Goal: Task Accomplishment & Management: Manage account settings

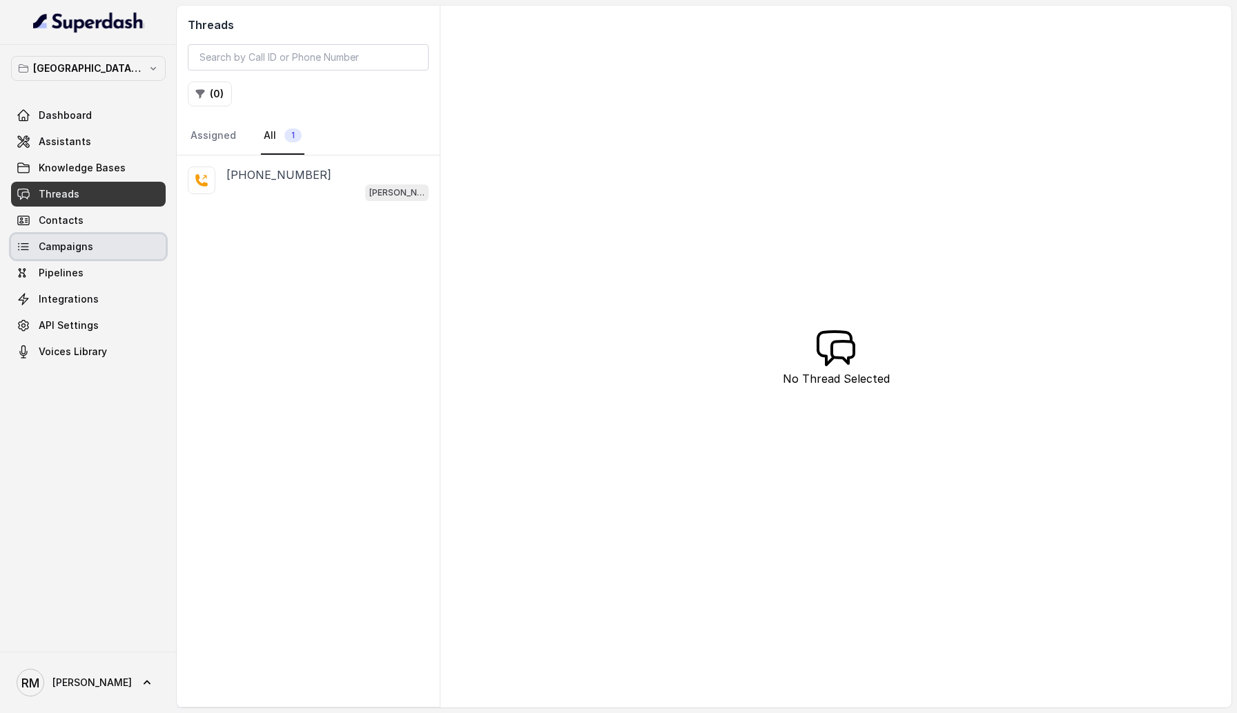
click at [118, 244] on link "Campaigns" at bounding box center [88, 246] width 155 height 25
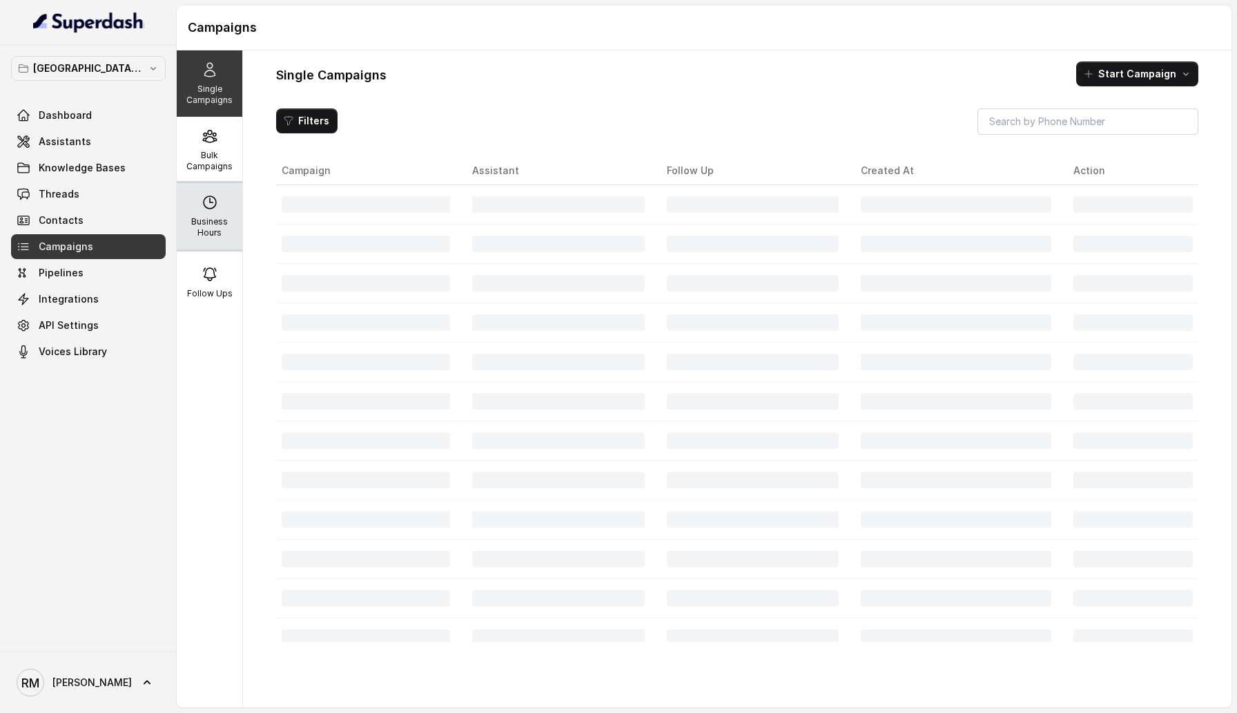
click at [226, 204] on div "Business Hours" at bounding box center [210, 216] width 66 height 66
select select "[GEOGRAPHIC_DATA]/[GEOGRAPHIC_DATA]"
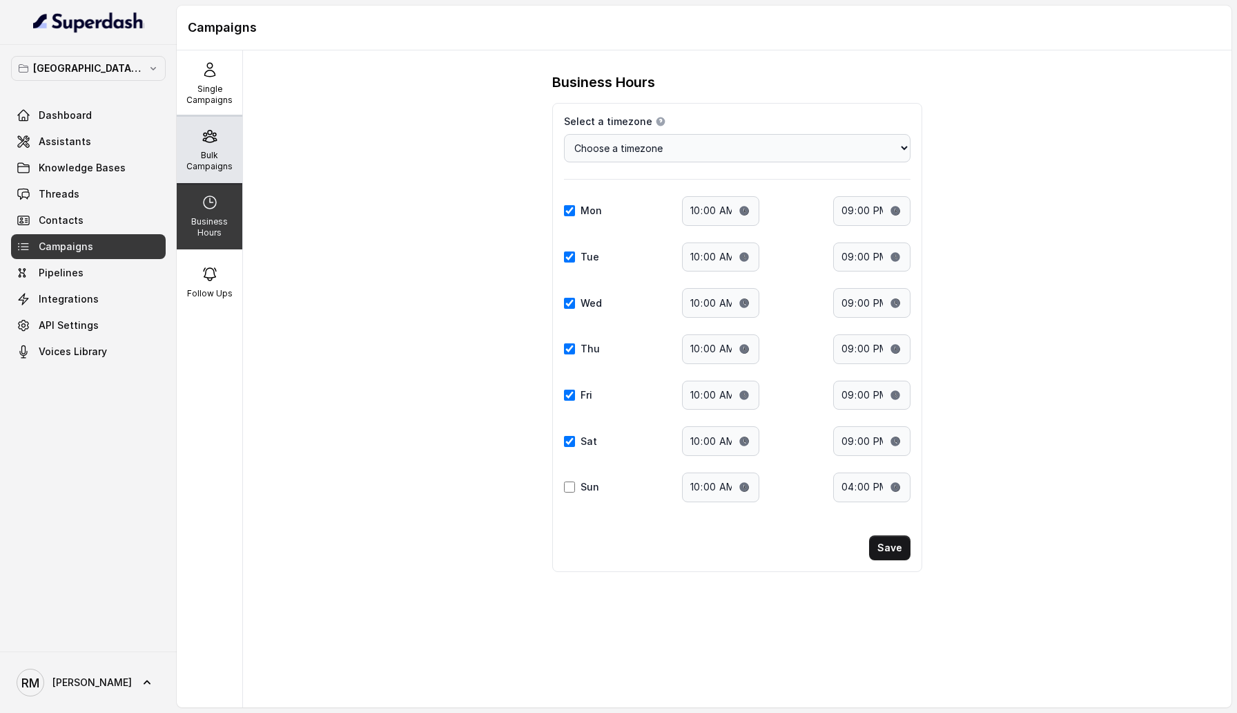
click at [220, 159] on p "Bulk Campaigns" at bounding box center [209, 161] width 55 height 22
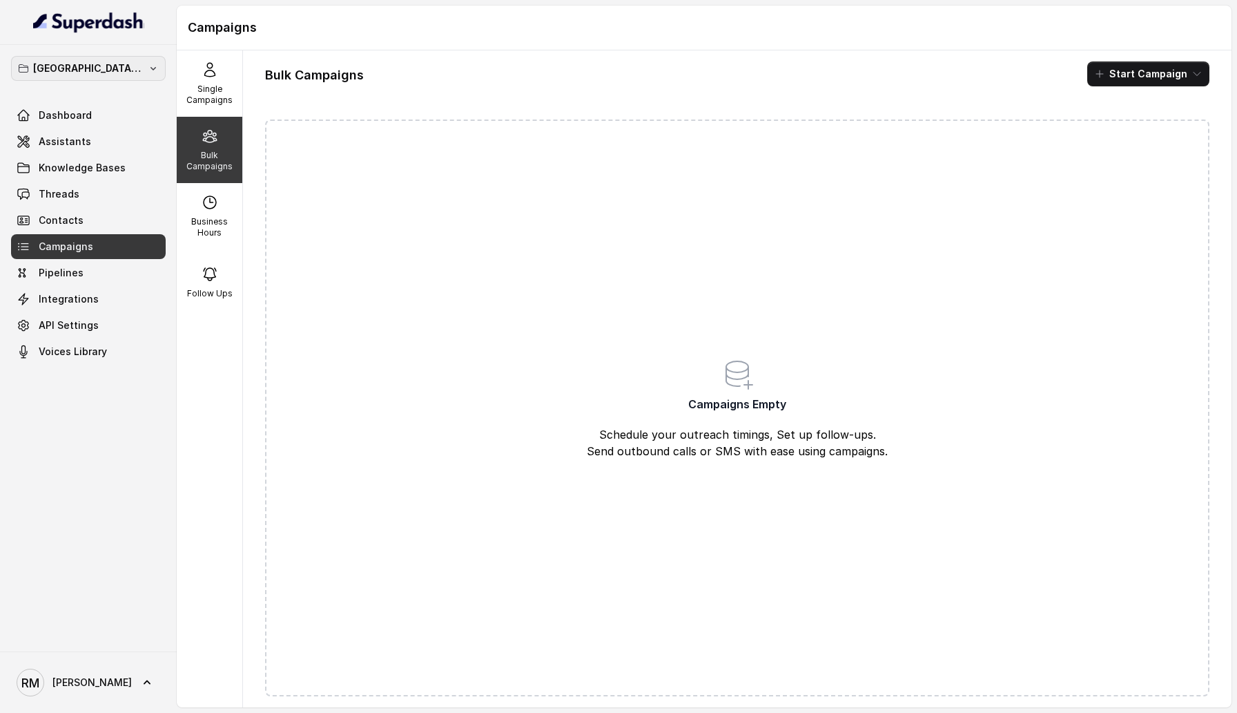
click at [133, 66] on p "[GEOGRAPHIC_DATA] - [GEOGRAPHIC_DATA] - [GEOGRAPHIC_DATA]" at bounding box center [88, 68] width 110 height 17
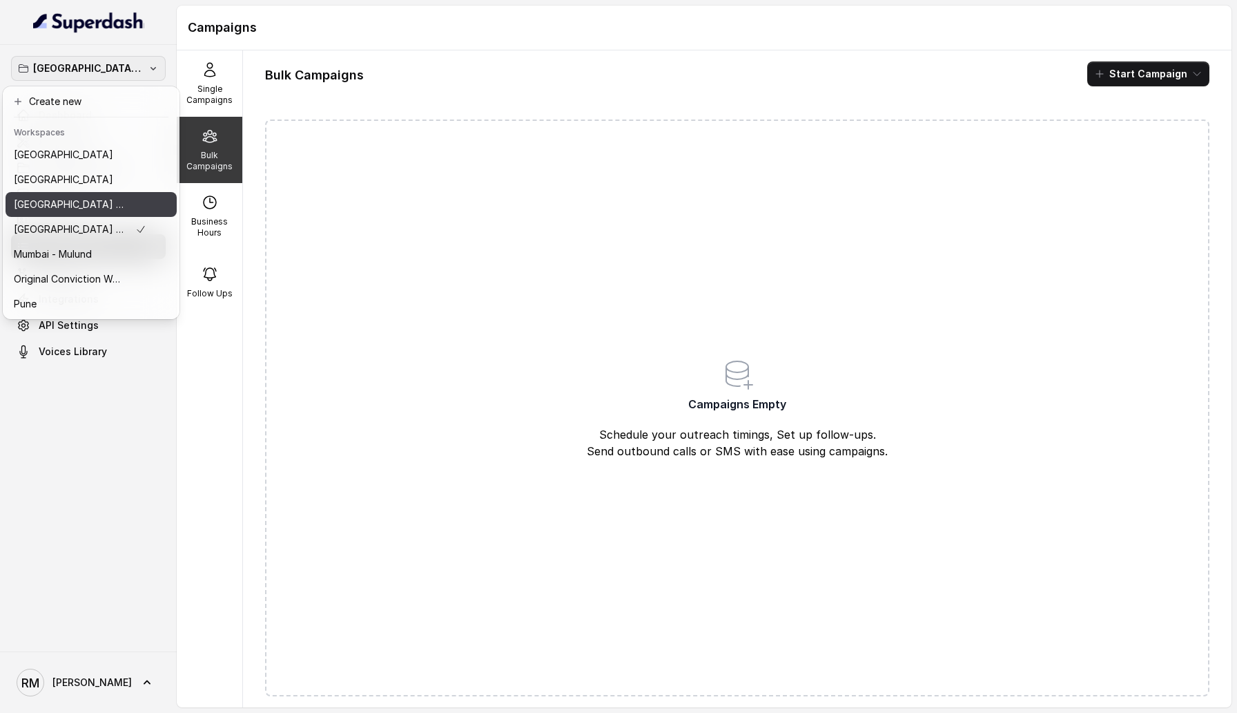
click at [146, 213] on button "⁠⁠[GEOGRAPHIC_DATA] - Ijmima - [GEOGRAPHIC_DATA]" at bounding box center [91, 204] width 171 height 25
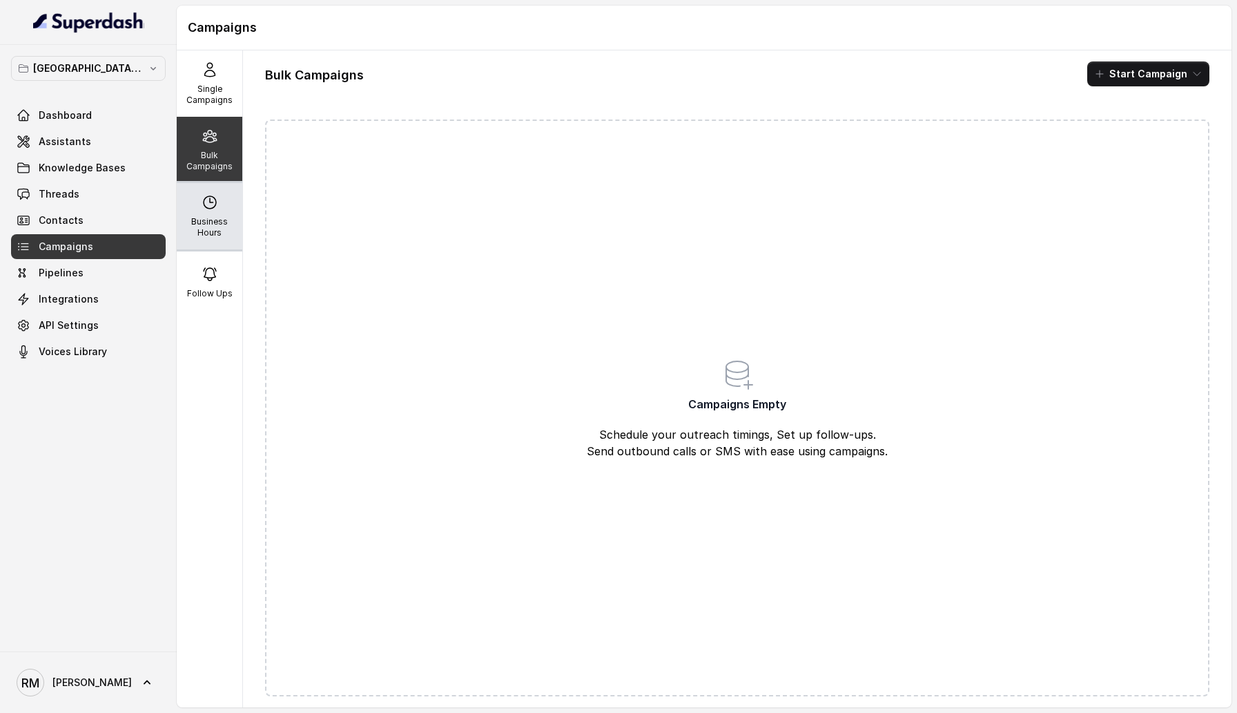
click at [211, 227] on p "Business Hours" at bounding box center [209, 227] width 55 height 22
select select "Asia/Calcutta"
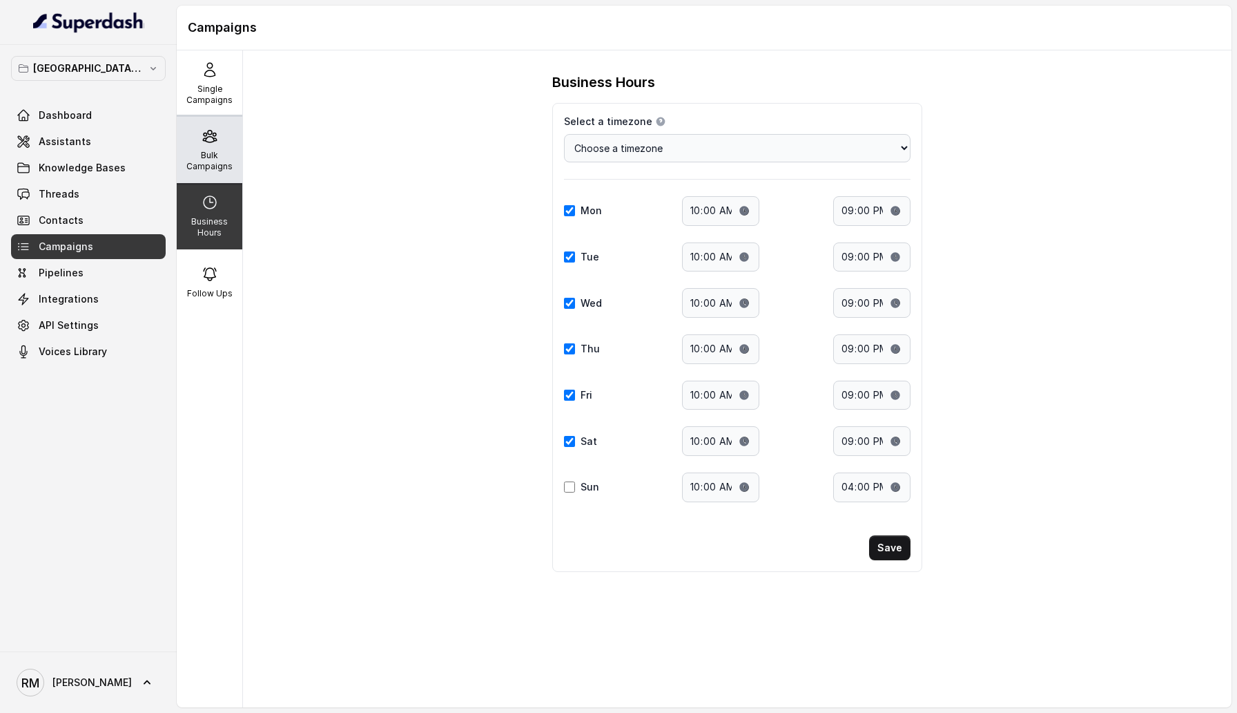
click at [211, 151] on p "Bulk Campaigns" at bounding box center [209, 161] width 55 height 22
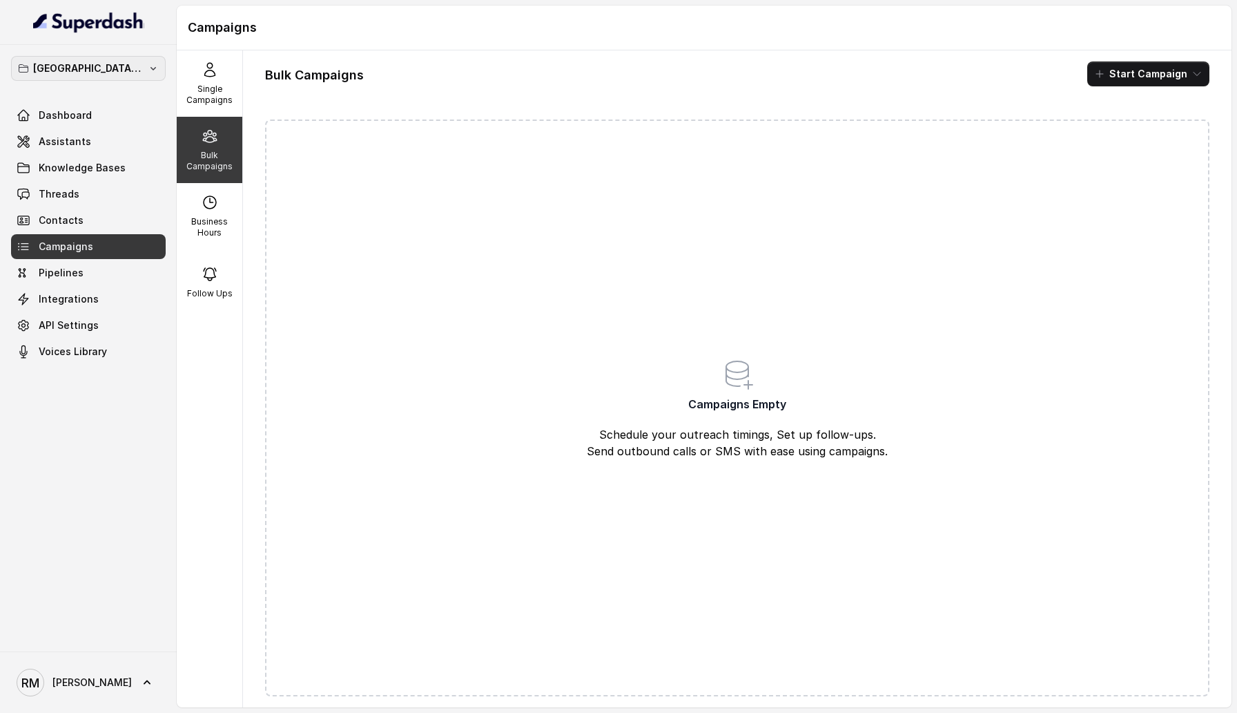
click at [86, 66] on p "⁠⁠Mumbai - Ijmima - Malad" at bounding box center [88, 68] width 110 height 17
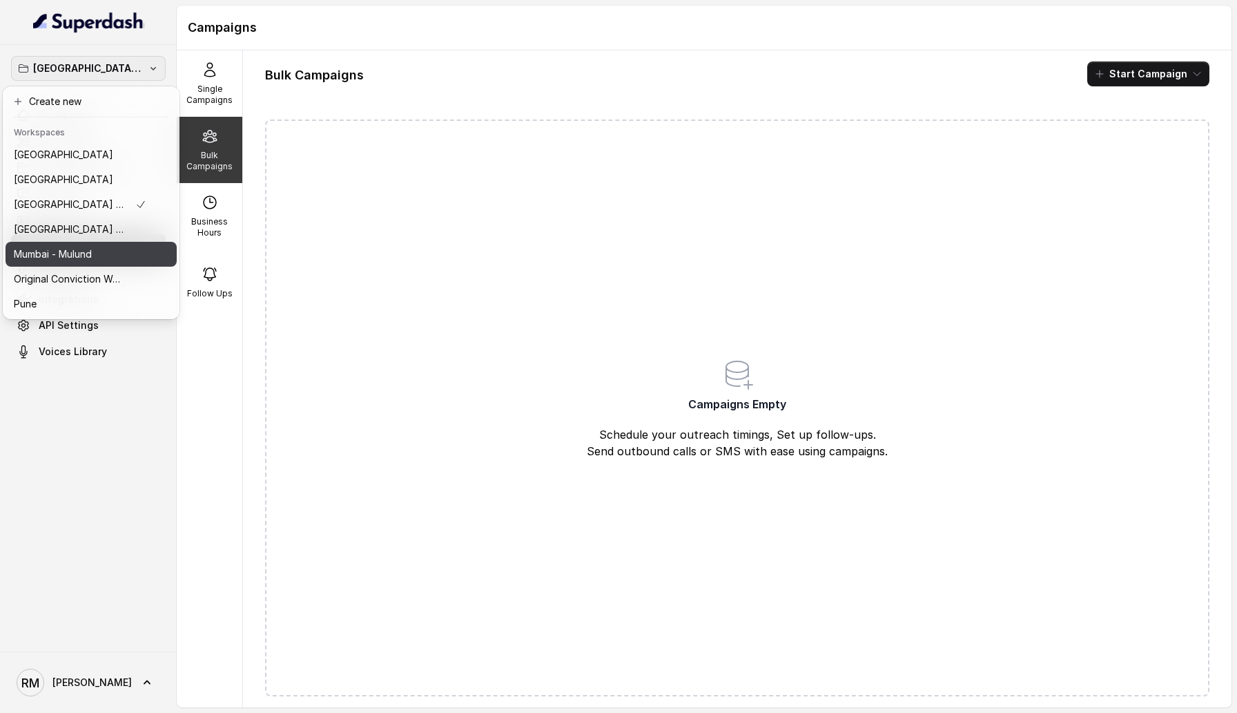
click at [140, 257] on div "Mumbai - Mulund" at bounding box center [80, 254] width 133 height 17
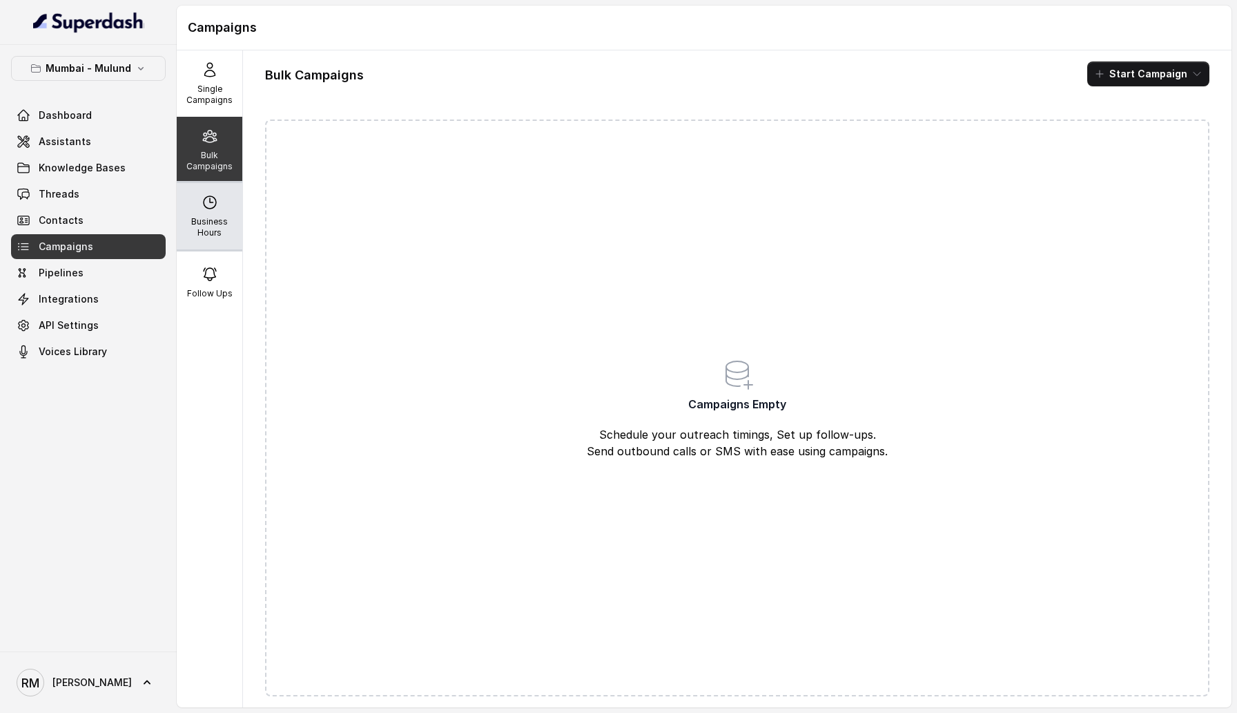
click at [200, 219] on p "Business Hours" at bounding box center [209, 227] width 55 height 22
select select "Asia/Calcutta"
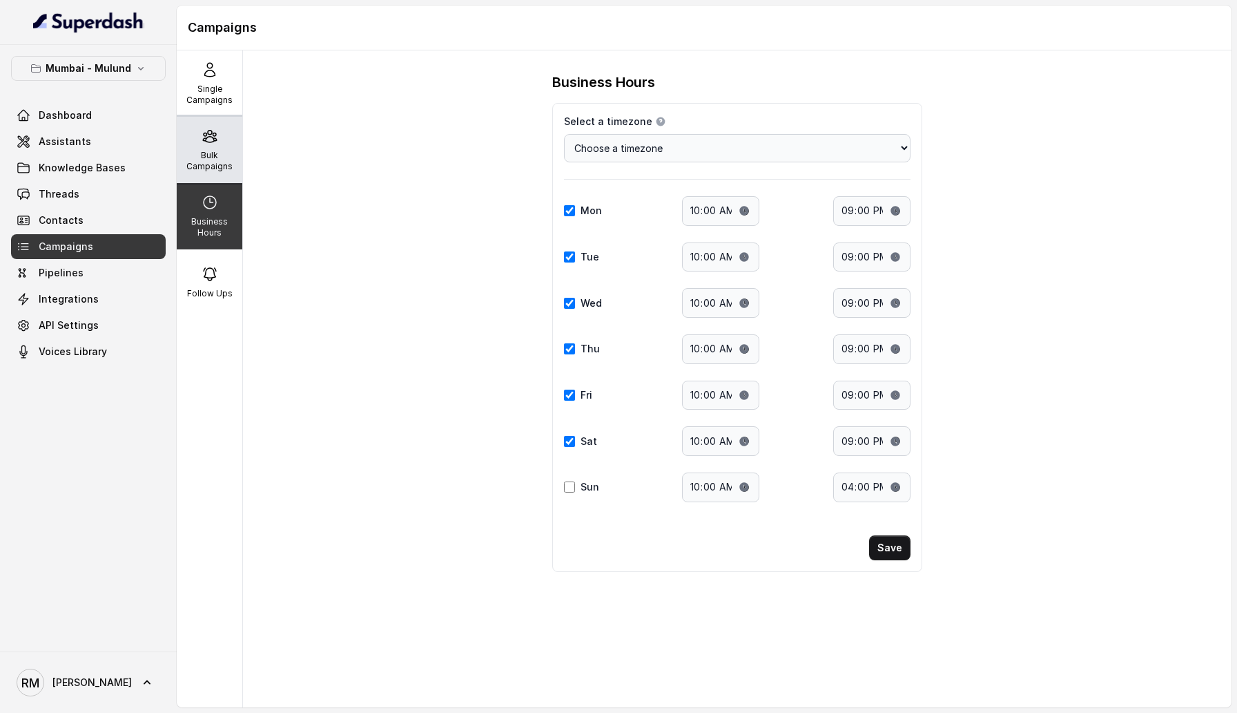
click at [200, 164] on p "Bulk Campaigns" at bounding box center [209, 161] width 55 height 22
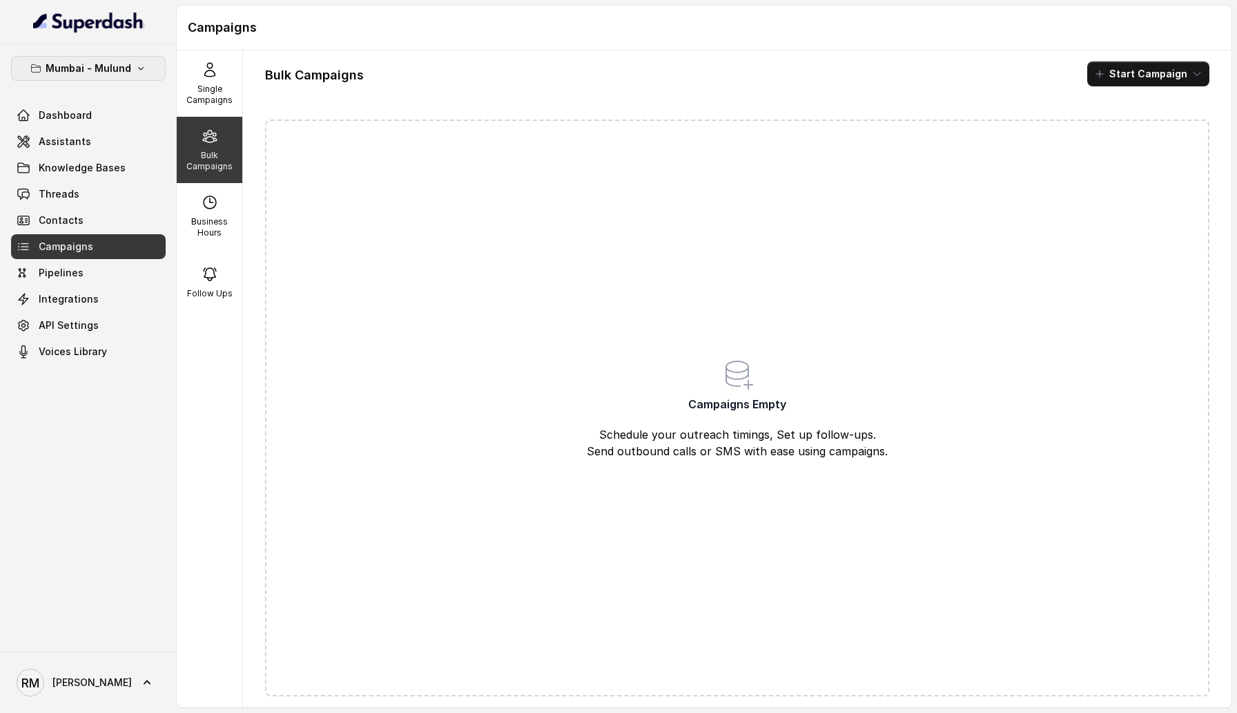
click at [126, 63] on p "Mumbai - Mulund" at bounding box center [89, 68] width 86 height 17
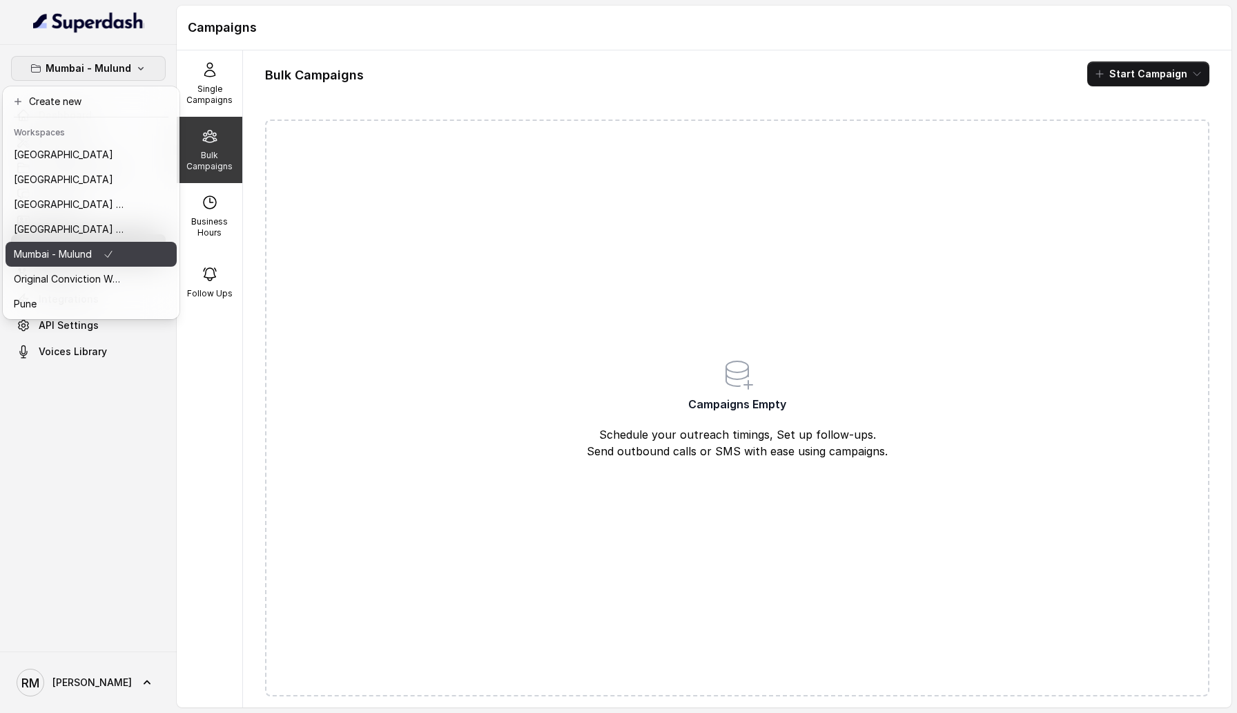
click at [137, 244] on button "Mumbai - Mulund" at bounding box center [91, 254] width 171 height 25
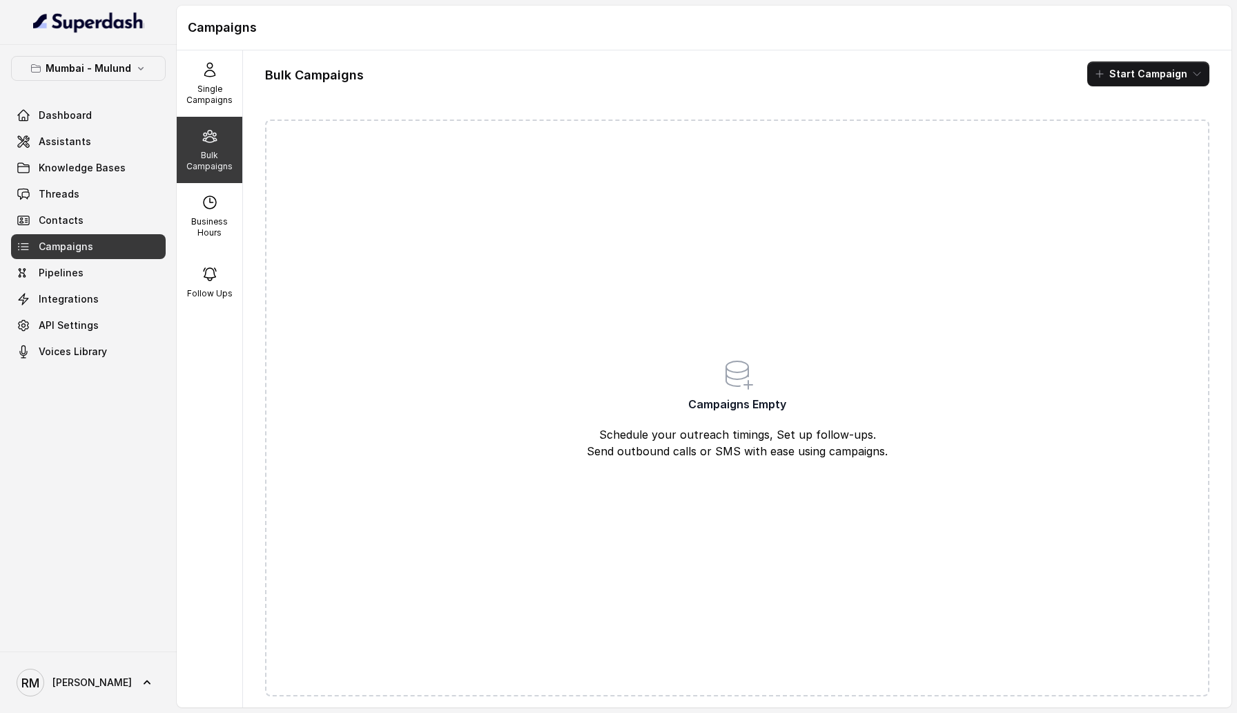
click at [130, 235] on link "Campaigns" at bounding box center [88, 246] width 155 height 25
click at [127, 73] on p "Mumbai - Mulund" at bounding box center [89, 68] width 86 height 17
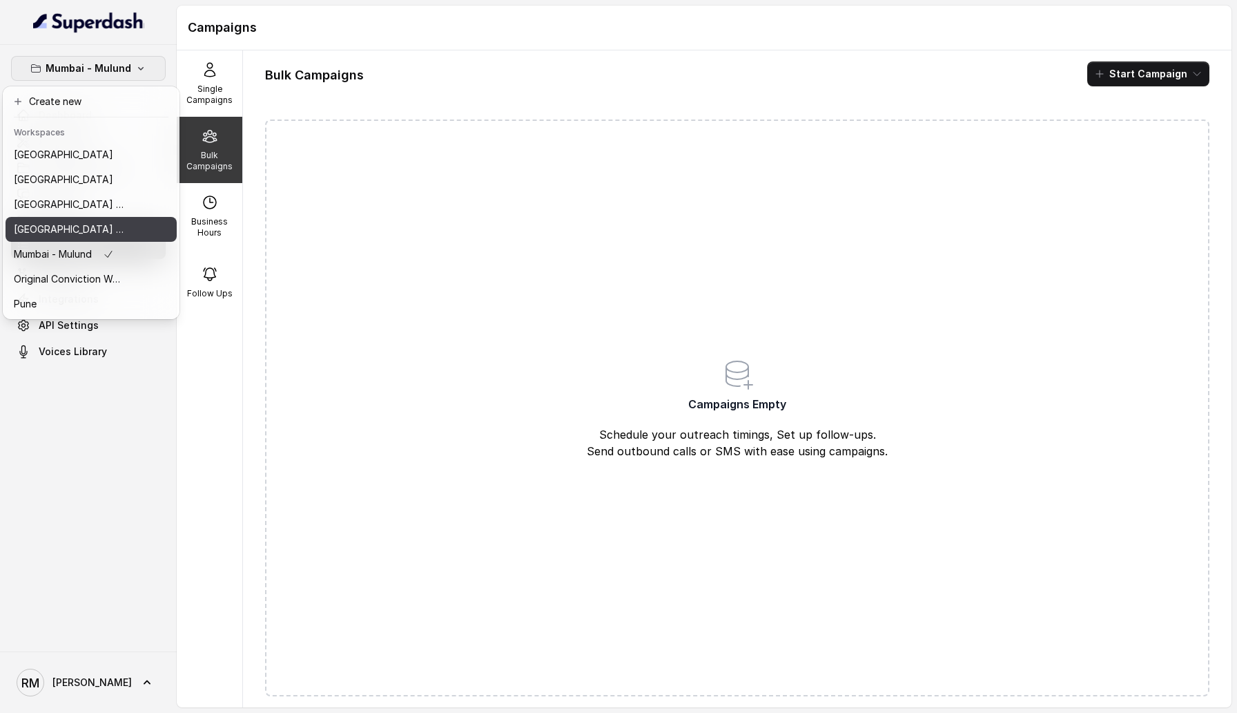
click at [131, 227] on button "Mumbai - Kemp - Malad" at bounding box center [91, 229] width 171 height 25
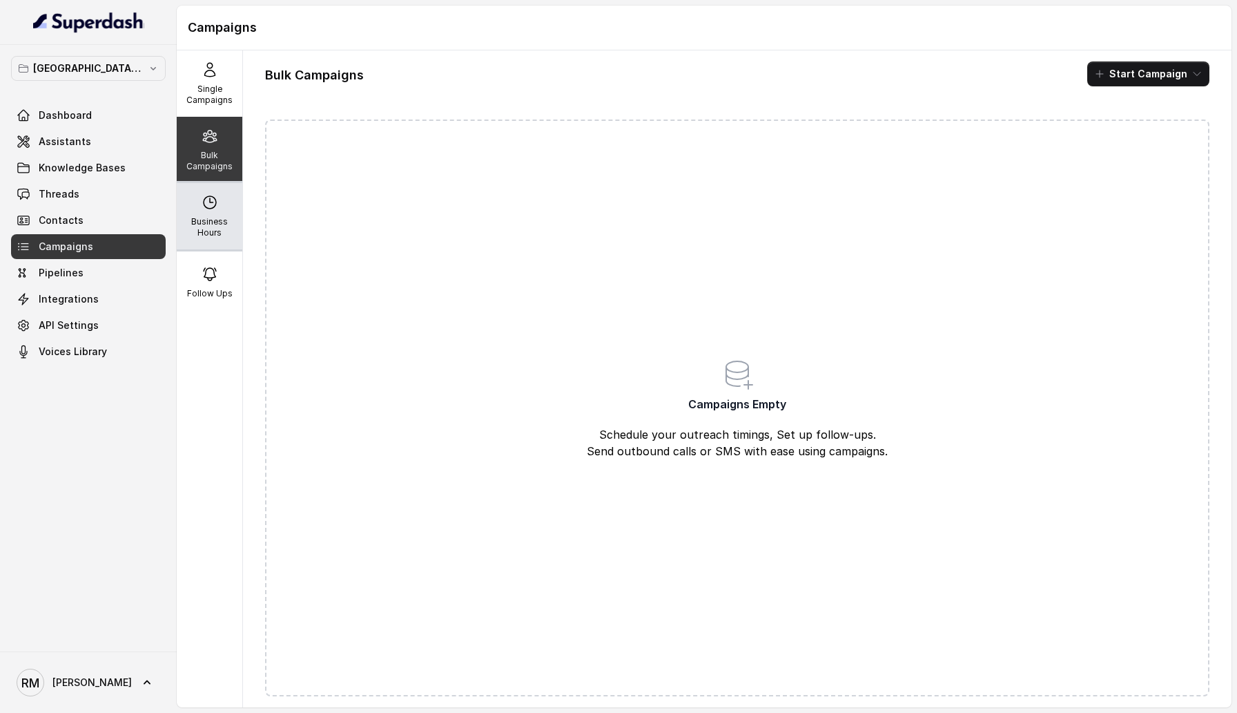
click at [213, 202] on icon at bounding box center [210, 202] width 17 height 17
select select "Asia/Calcutta"
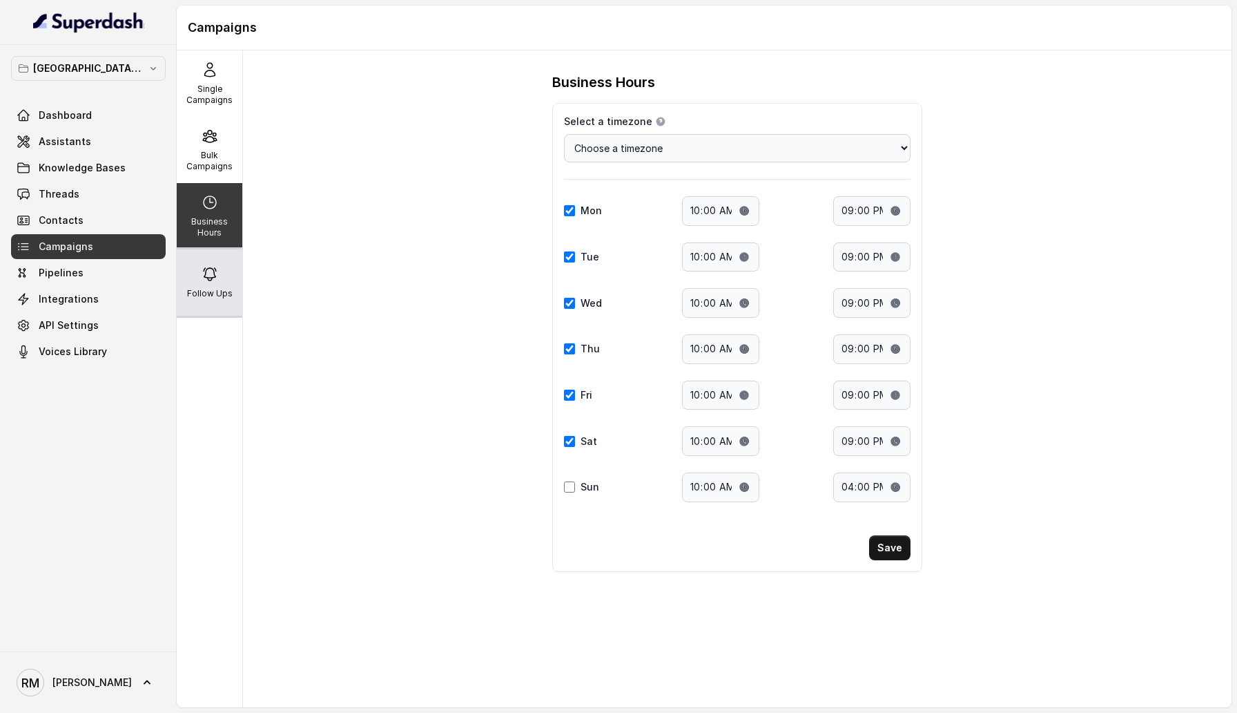
click at [209, 280] on icon at bounding box center [210, 274] width 12 height 12
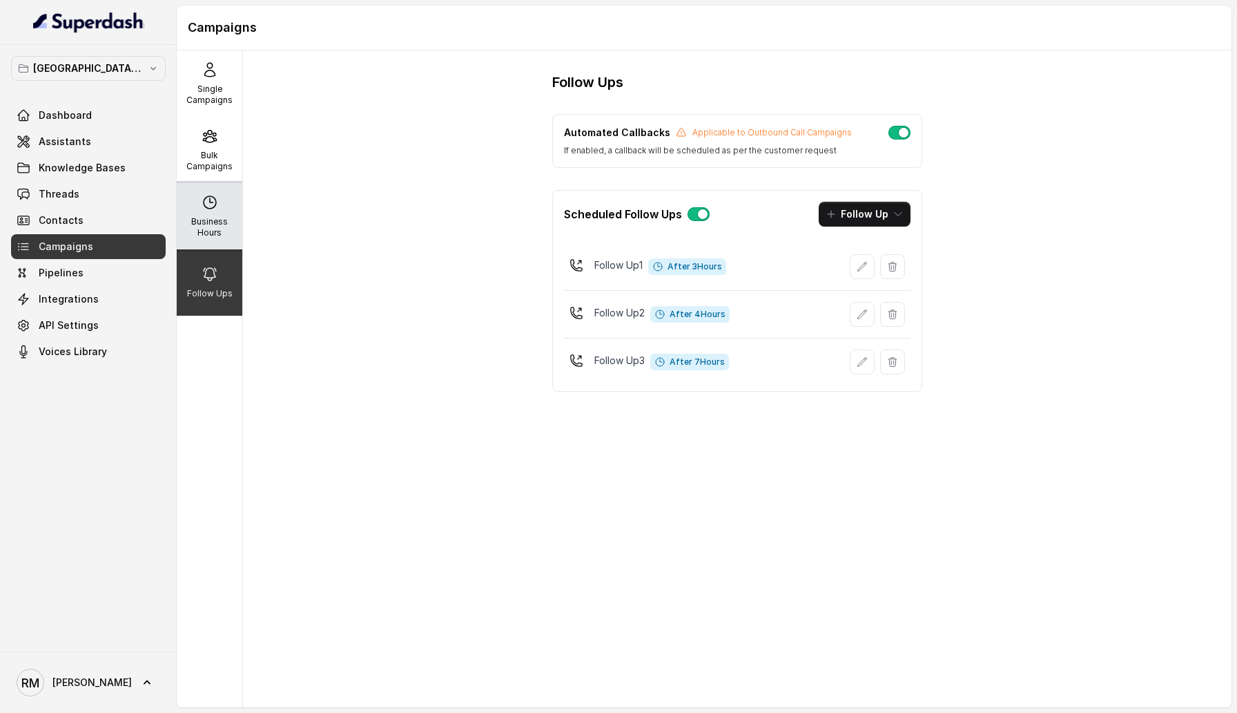
click at [217, 196] on icon at bounding box center [210, 202] width 17 height 17
select select "Asia/Calcutta"
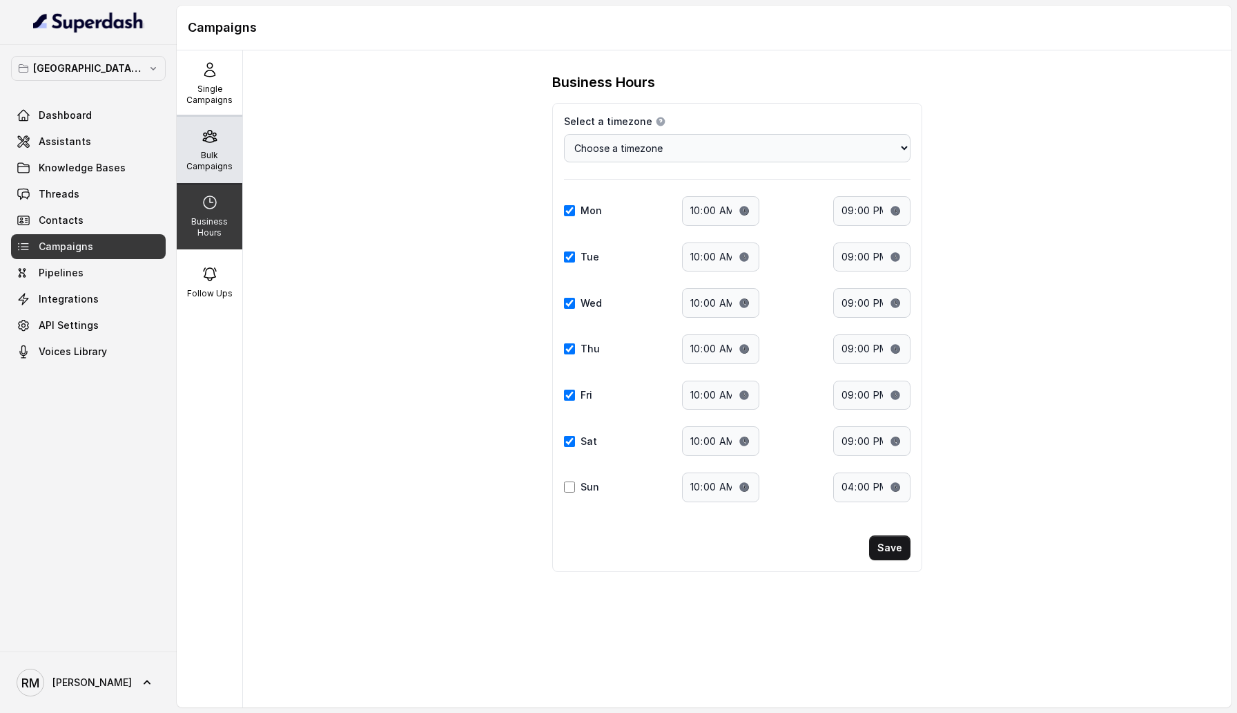
click at [206, 162] on p "Bulk Campaigns" at bounding box center [209, 161] width 55 height 22
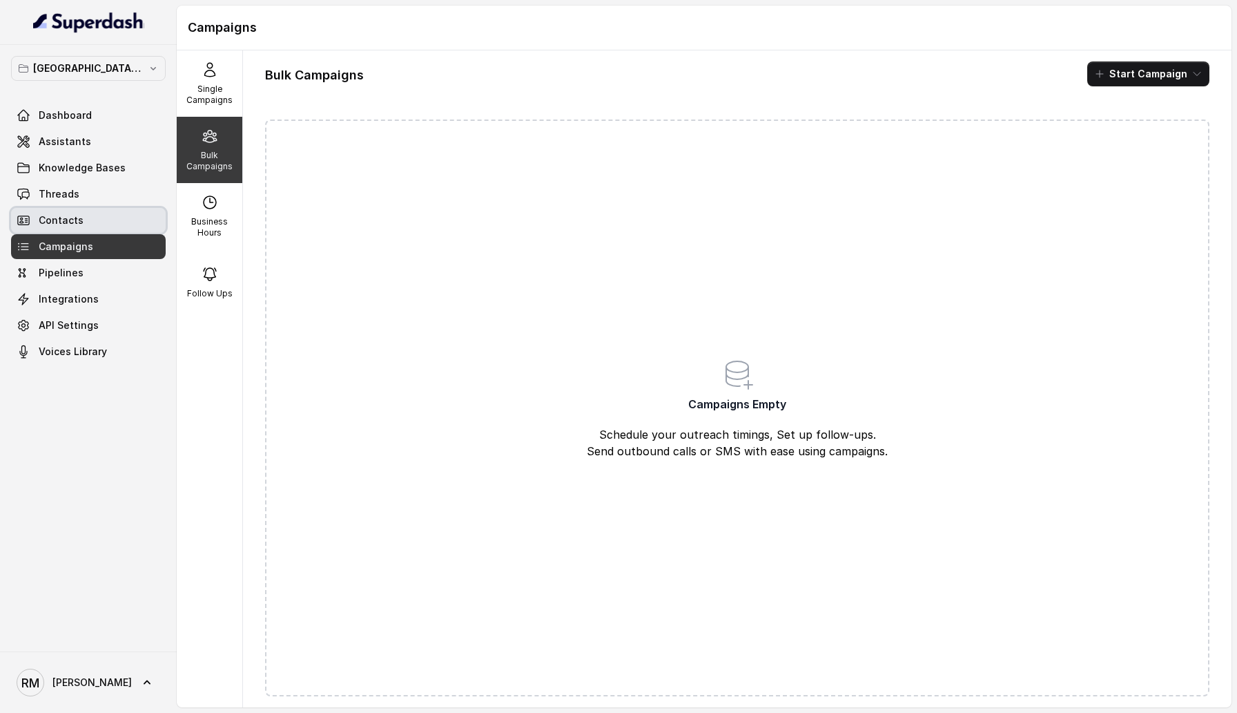
click at [95, 212] on link "Contacts" at bounding box center [88, 220] width 155 height 25
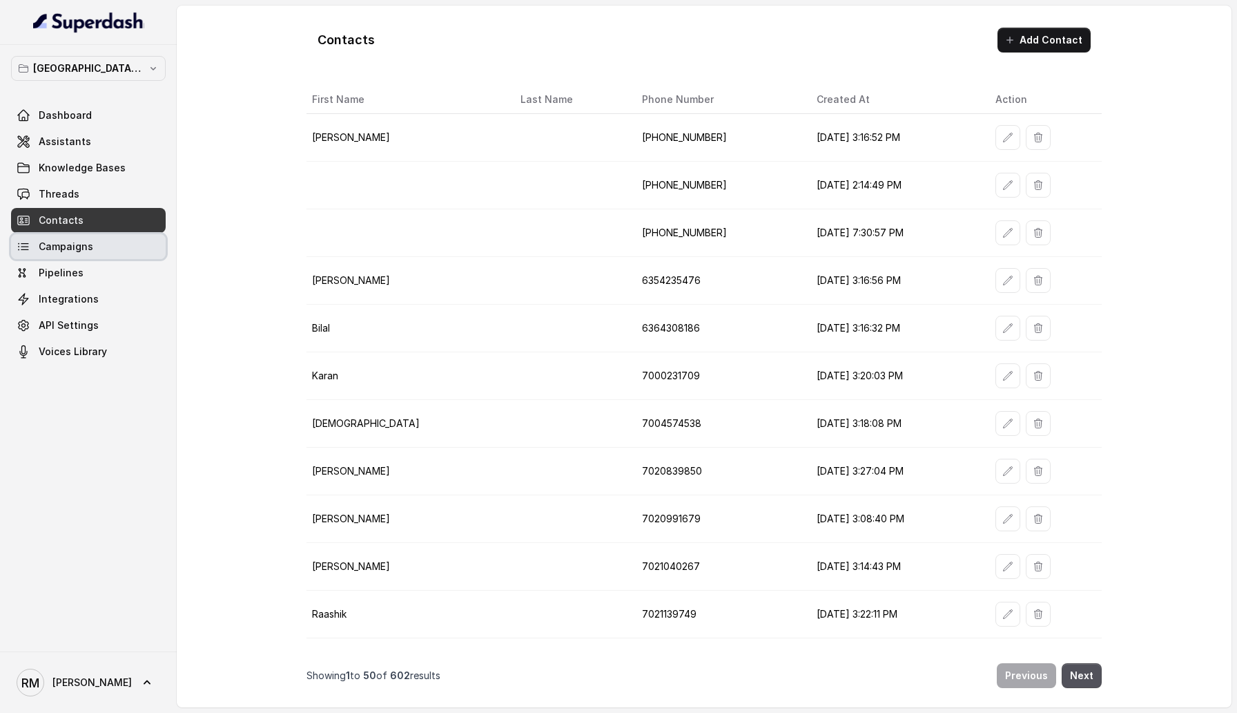
click at [108, 248] on link "Campaigns" at bounding box center [88, 246] width 155 height 25
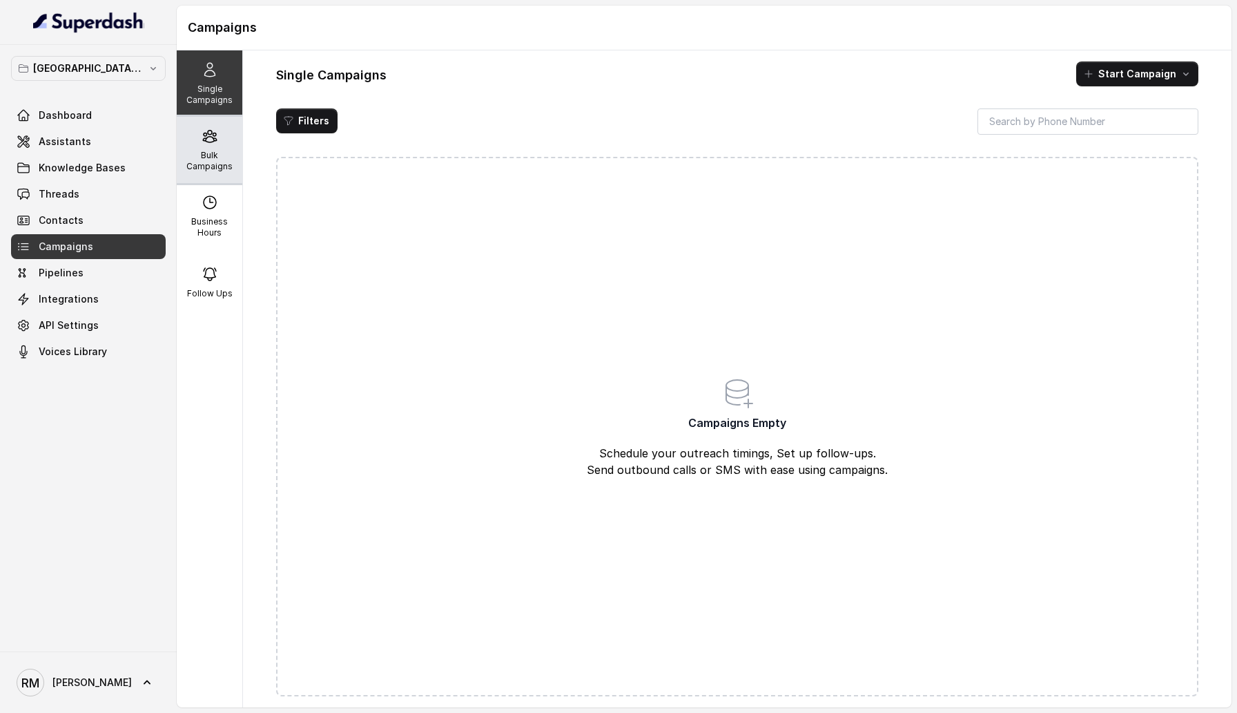
click at [205, 131] on icon at bounding box center [210, 136] width 17 height 17
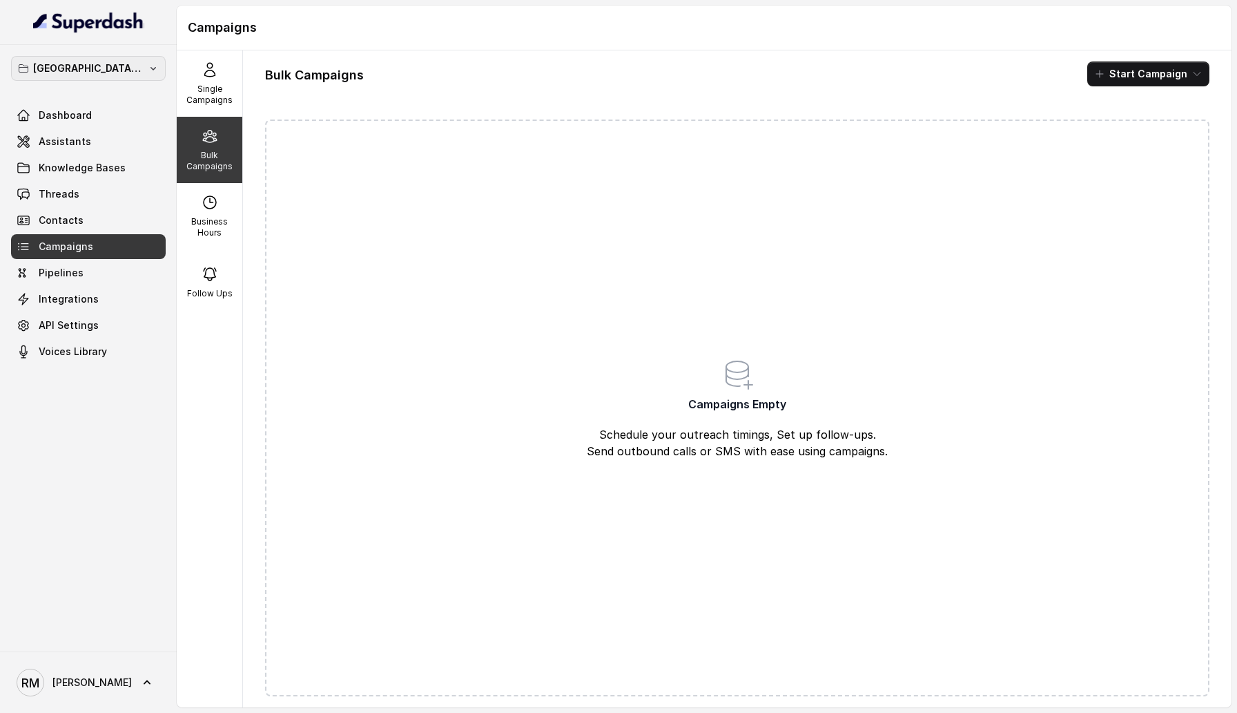
click at [131, 76] on p "Mumbai - Kemp - Malad" at bounding box center [88, 68] width 110 height 17
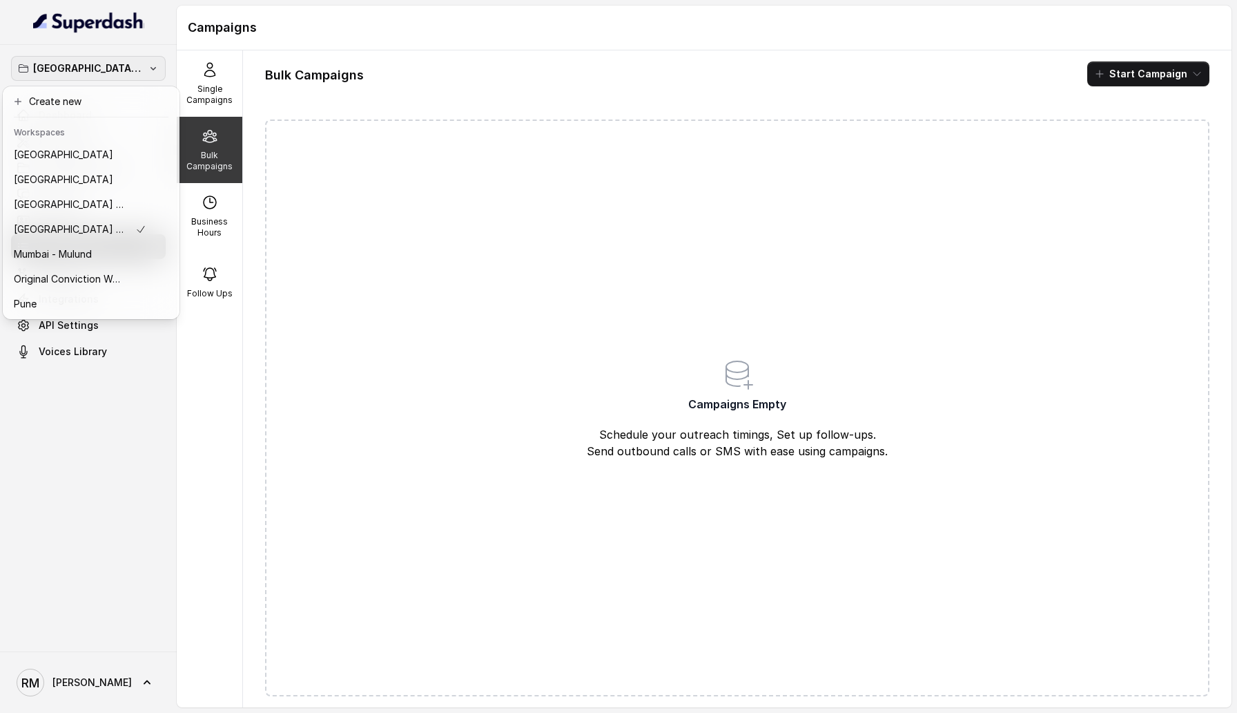
click at [124, 427] on div "Mumbai - Kemp - Malad Dashboard Assistants Knowledge Bases Threads Contacts Cam…" at bounding box center [88, 348] width 177 height 606
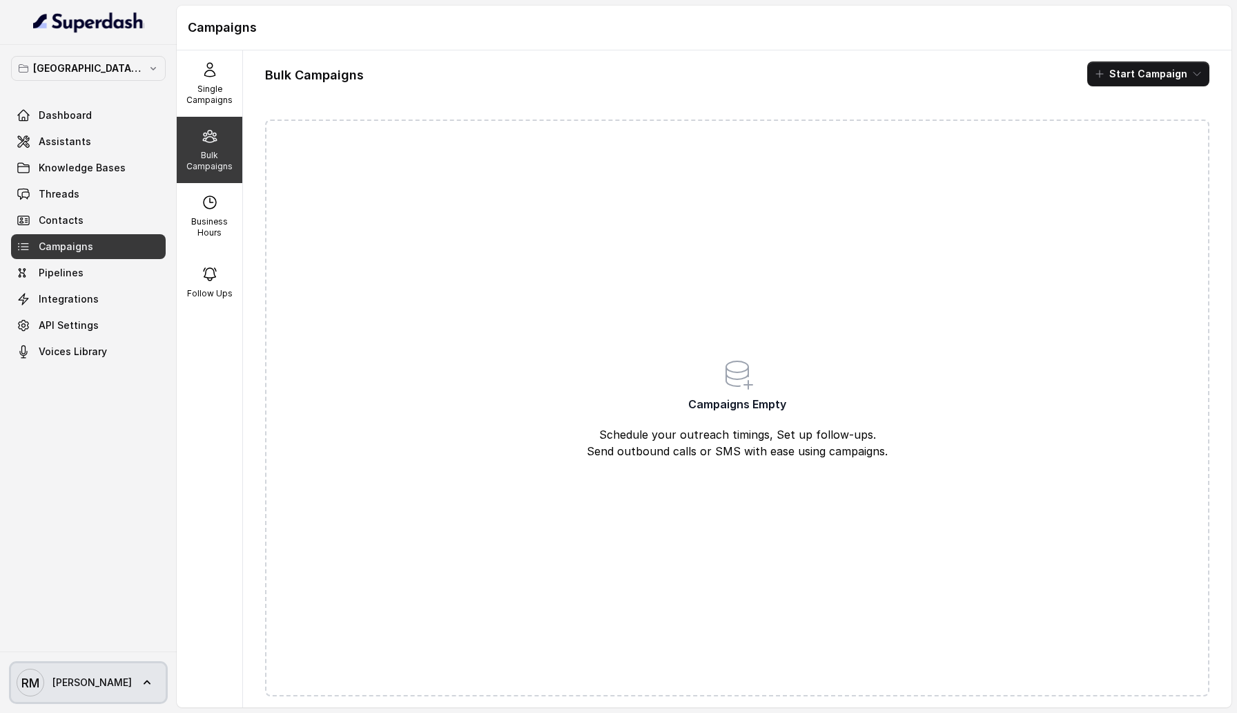
click at [102, 673] on link "RM Rajesh" at bounding box center [88, 682] width 155 height 39
click at [104, 646] on div "Logout" at bounding box center [87, 642] width 117 height 17
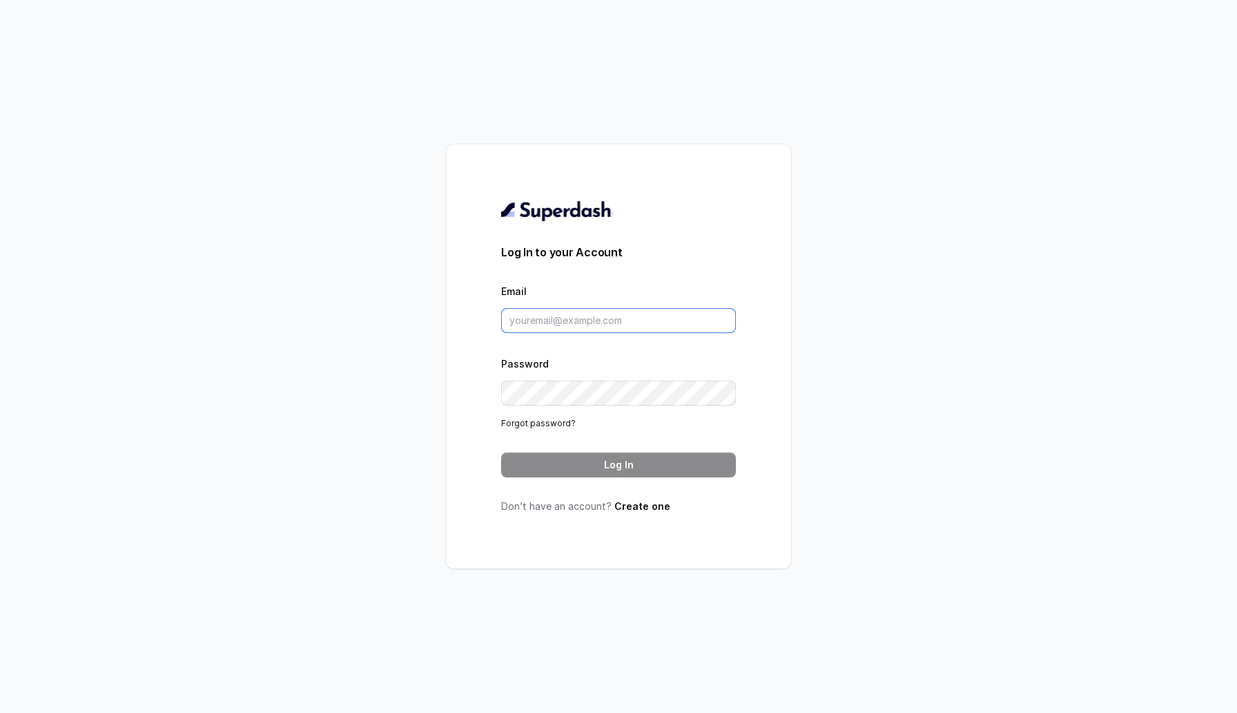
click at [610, 322] on input "Email" at bounding box center [618, 320] width 235 height 25
type input "metodofespa@gmail.com"
click at [668, 464] on button "Log In" at bounding box center [618, 464] width 235 height 25
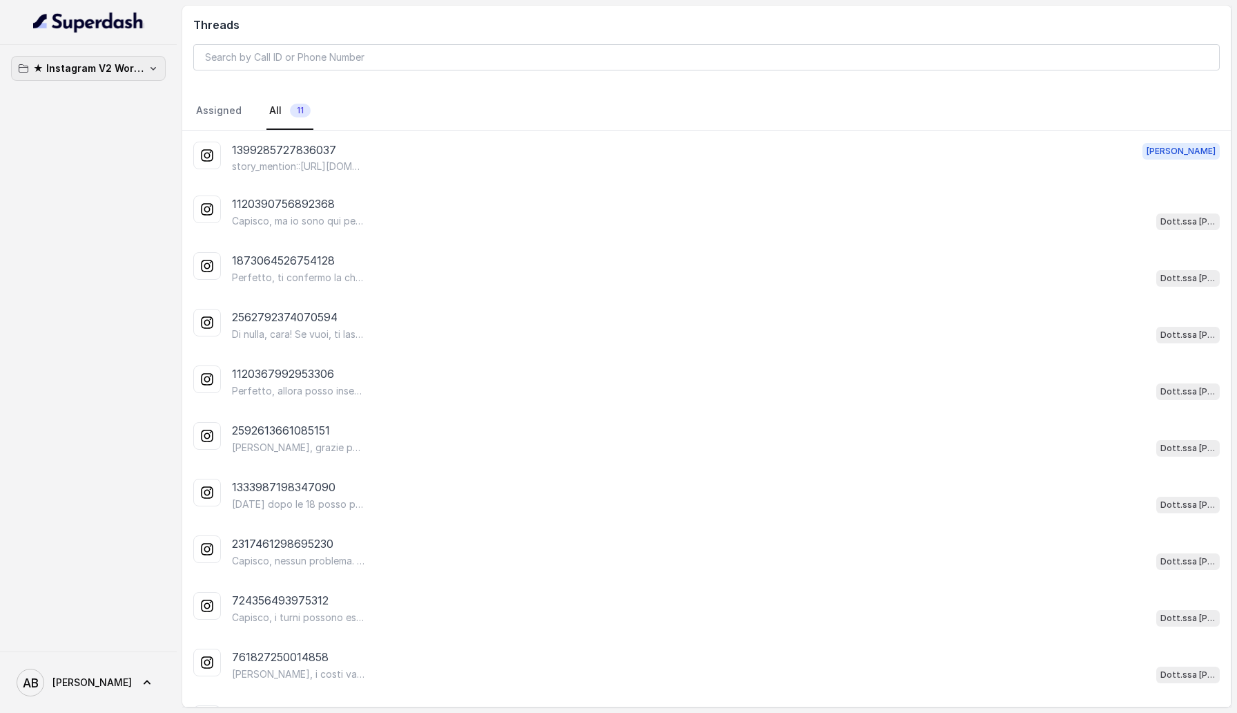
click at [104, 63] on p "★ Instagram V2 Workspace" at bounding box center [88, 68] width 110 height 17
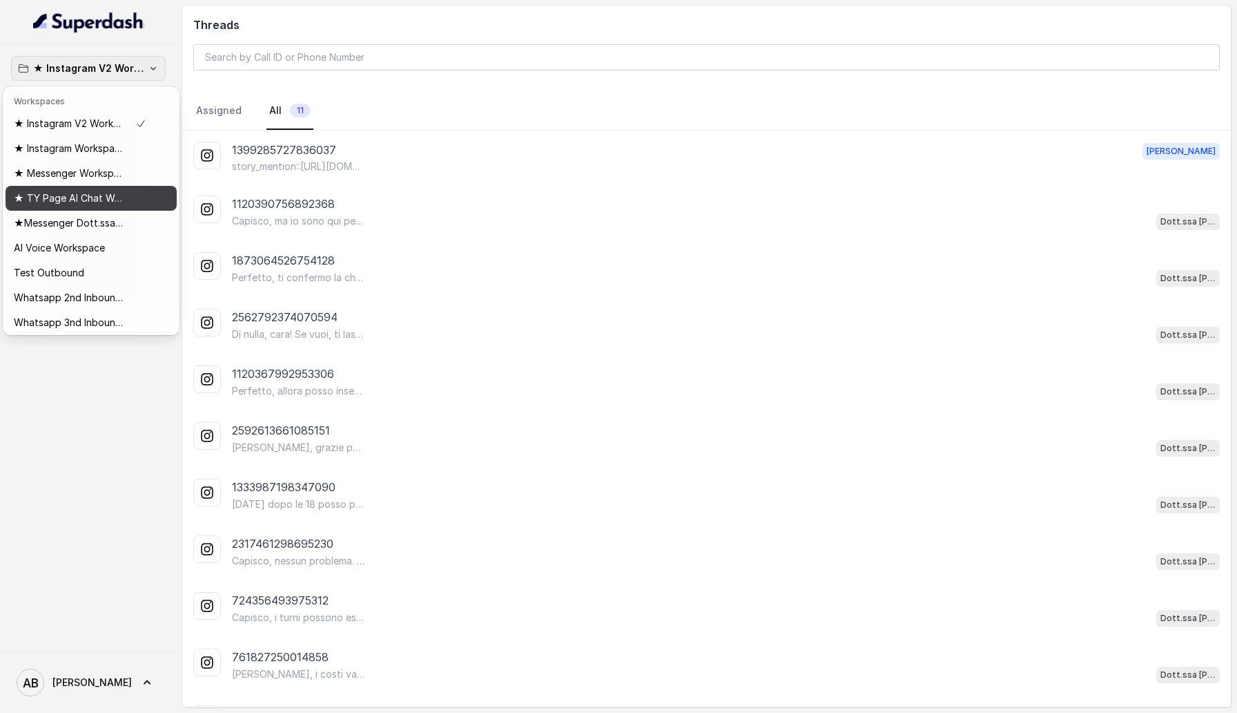
click at [99, 196] on p "★ TY Page AI Chat Workspace" at bounding box center [69, 198] width 110 height 17
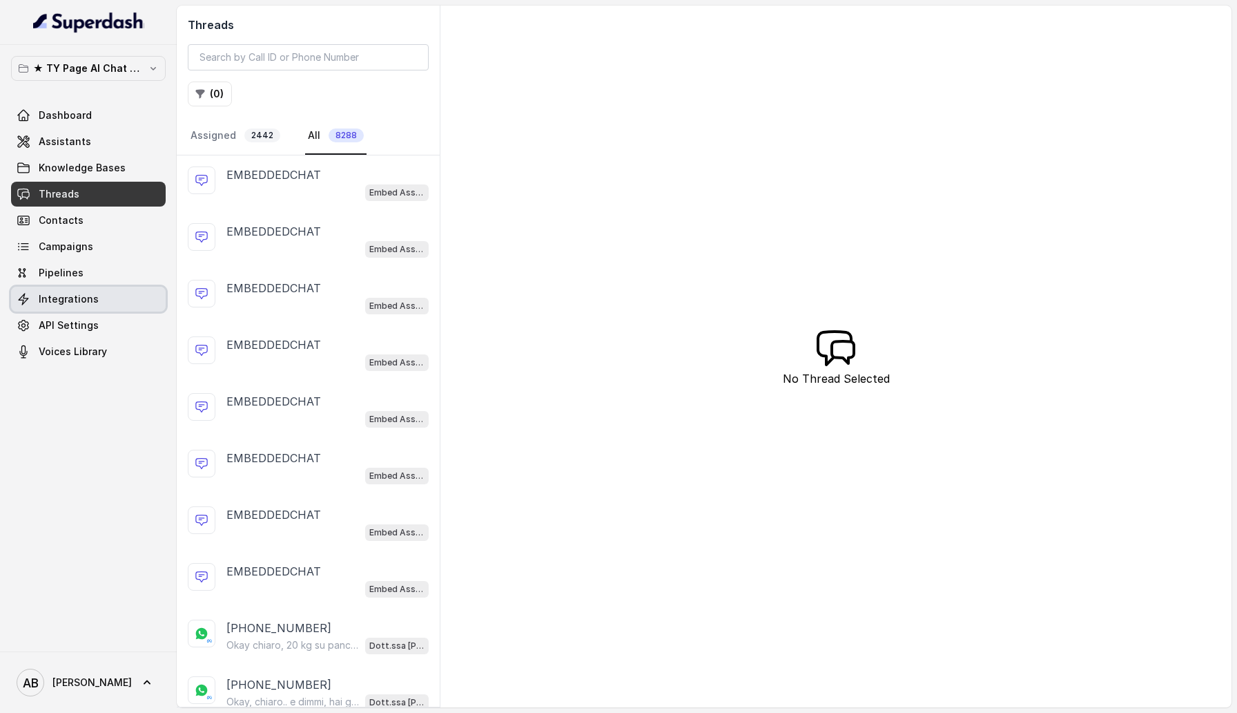
click at [84, 298] on span "Integrations" at bounding box center [69, 299] width 60 height 14
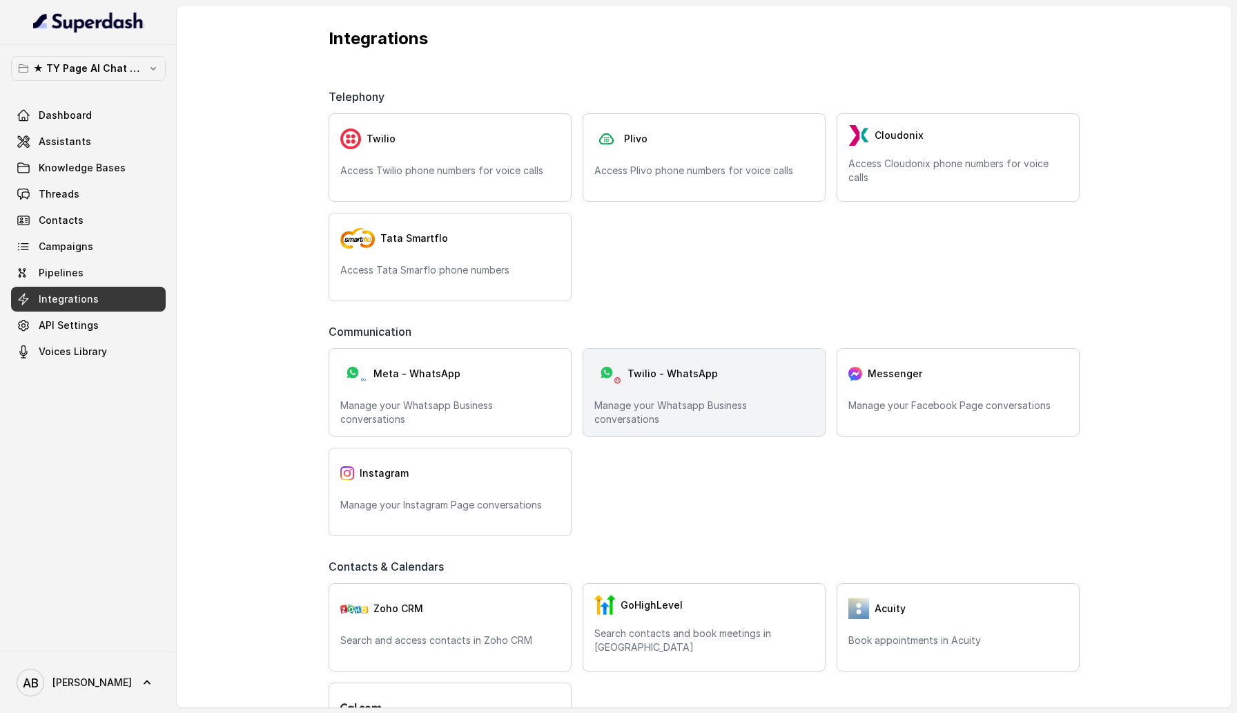
click at [615, 395] on div "Twilio - WhatsApp Manage your Whatsapp Business conversations" at bounding box center [704, 392] width 243 height 88
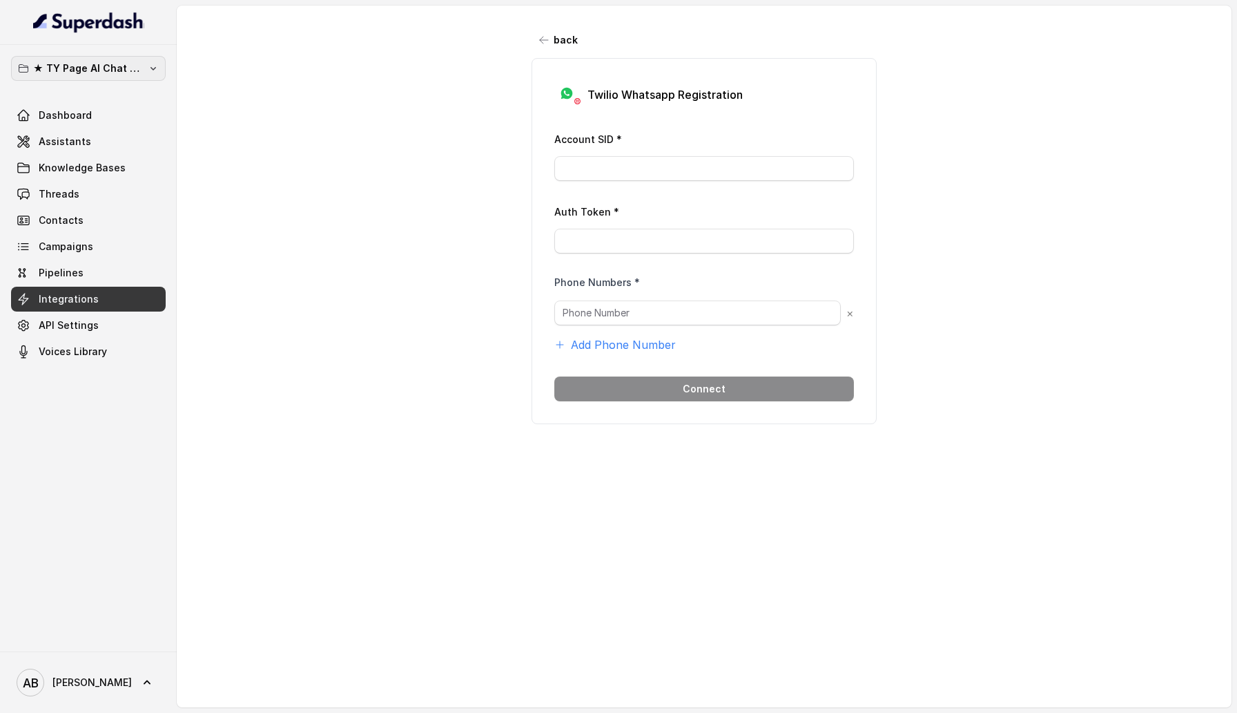
click at [142, 72] on p "★ TY Page AI Chat Workspace" at bounding box center [88, 68] width 110 height 17
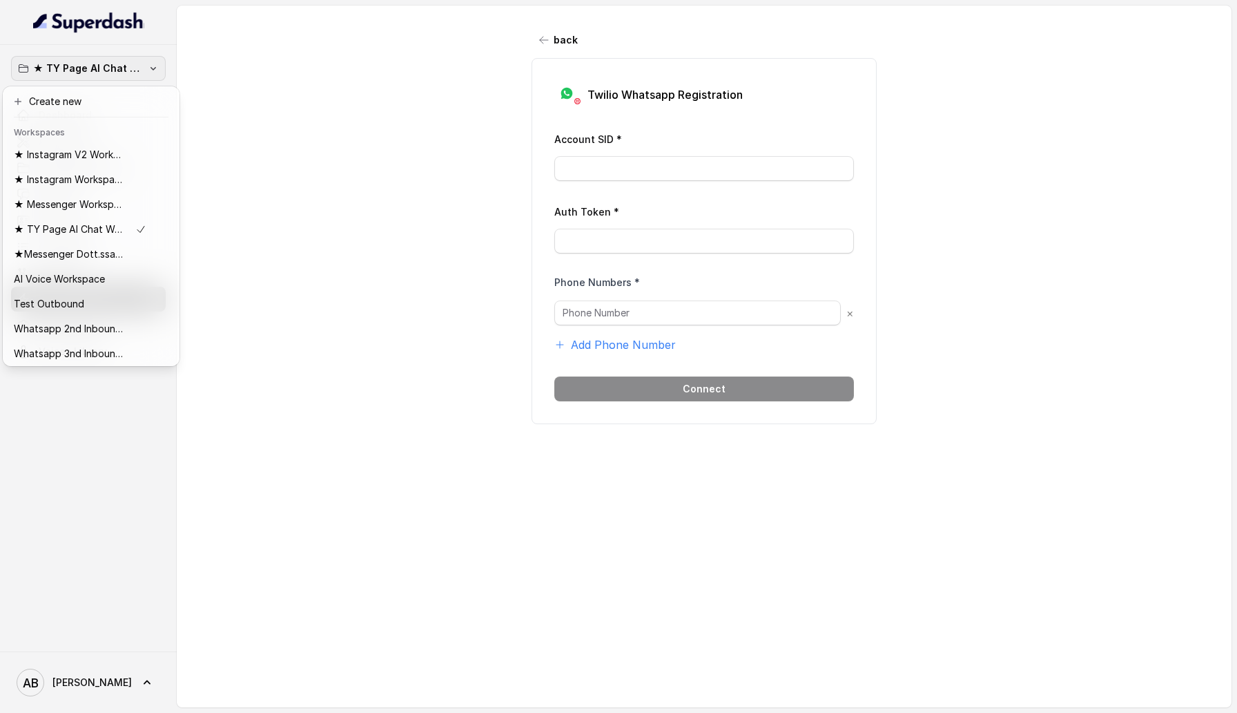
click at [293, 205] on div "★ TY Page AI Chat Workspace Dashboard Assistants Knowledge Bases Threads Contac…" at bounding box center [618, 356] width 1237 height 713
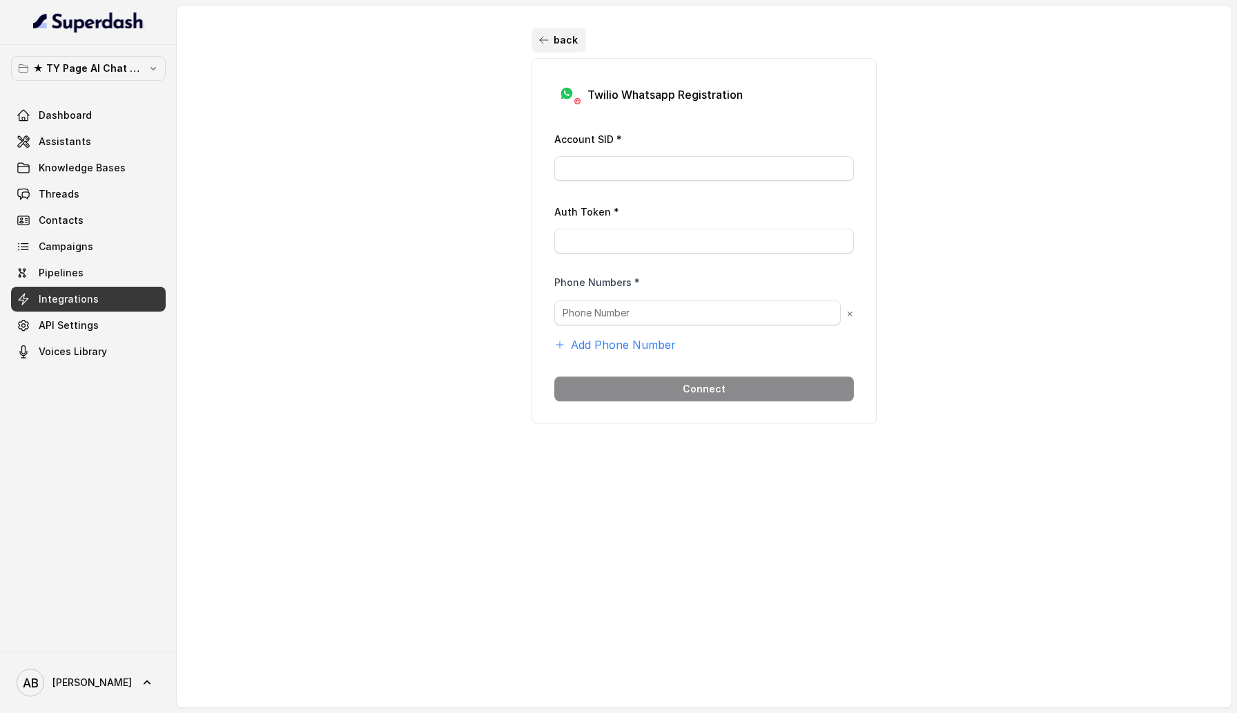
click at [534, 46] on button "back" at bounding box center [559, 40] width 55 height 25
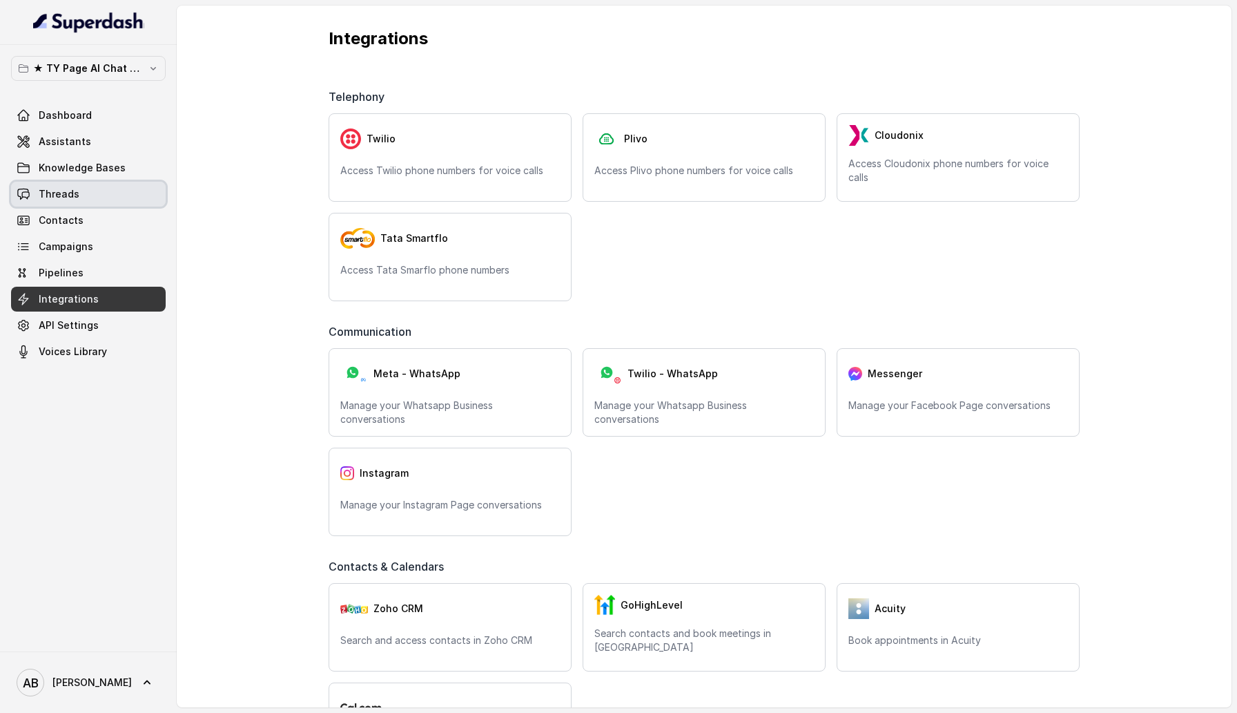
click at [77, 195] on link "Threads" at bounding box center [88, 194] width 155 height 25
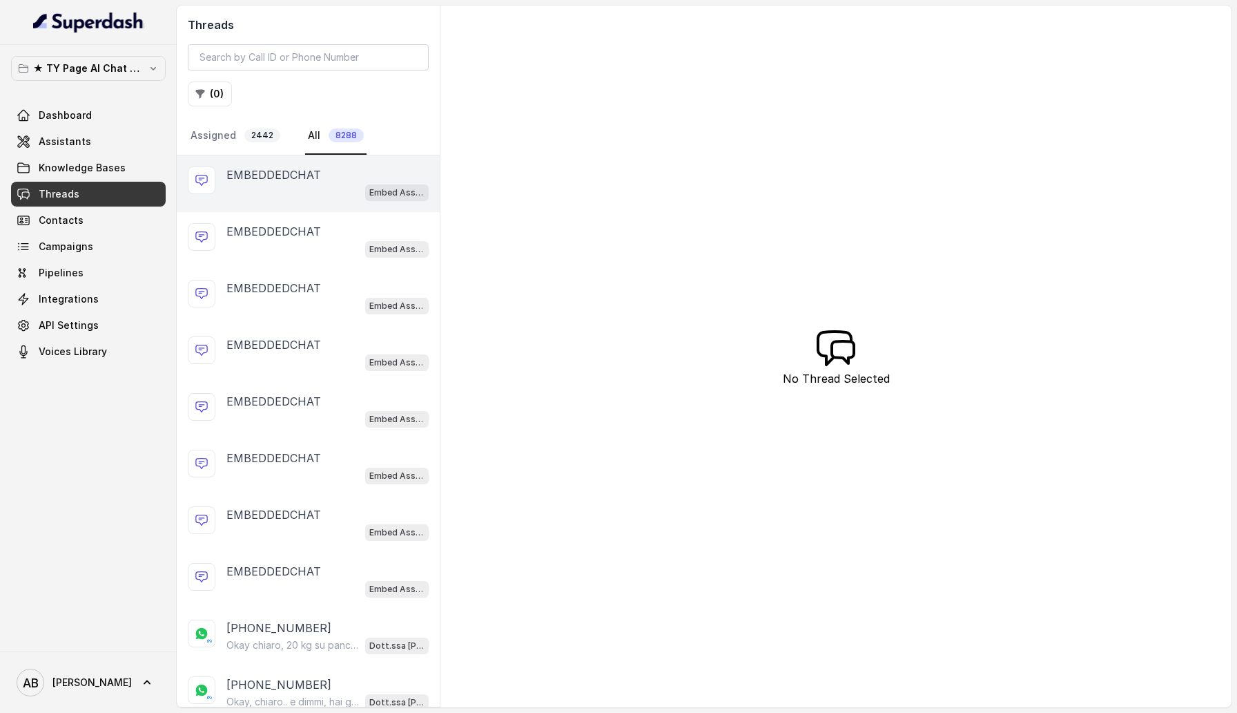
click at [305, 188] on div "Embed Assistant" at bounding box center [327, 192] width 202 height 18
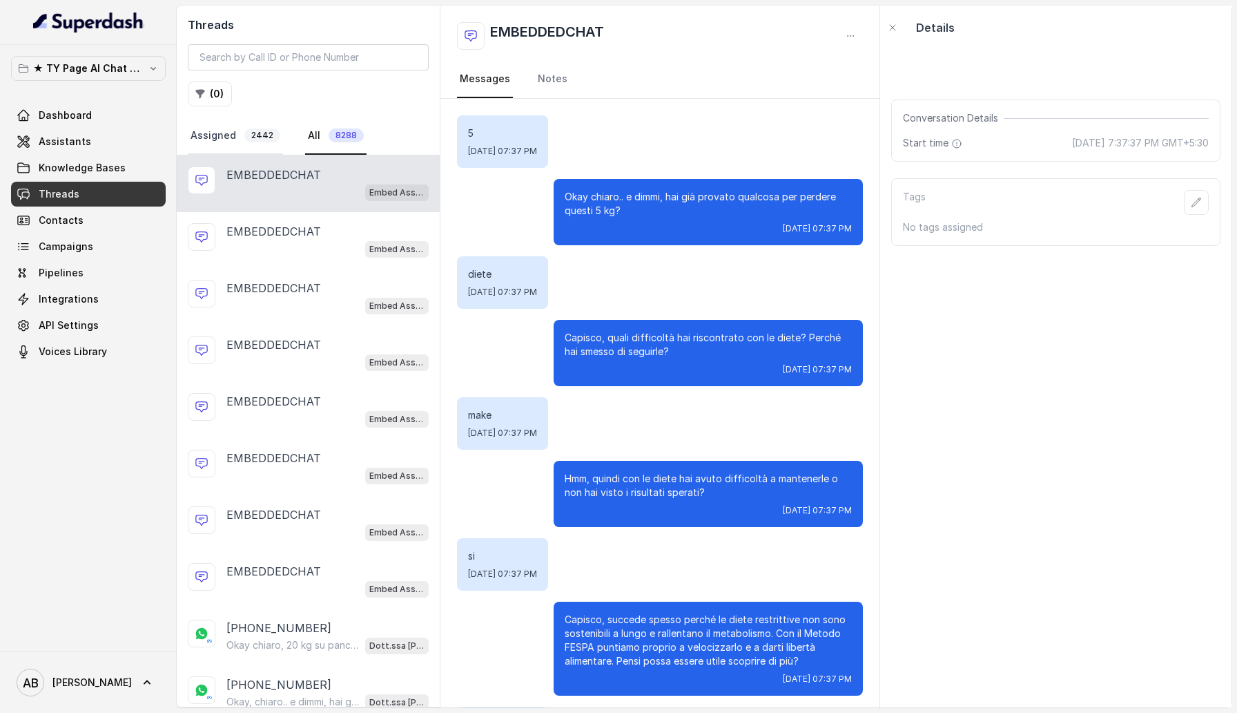
click at [227, 133] on link "Assigned 2442" at bounding box center [235, 135] width 95 height 37
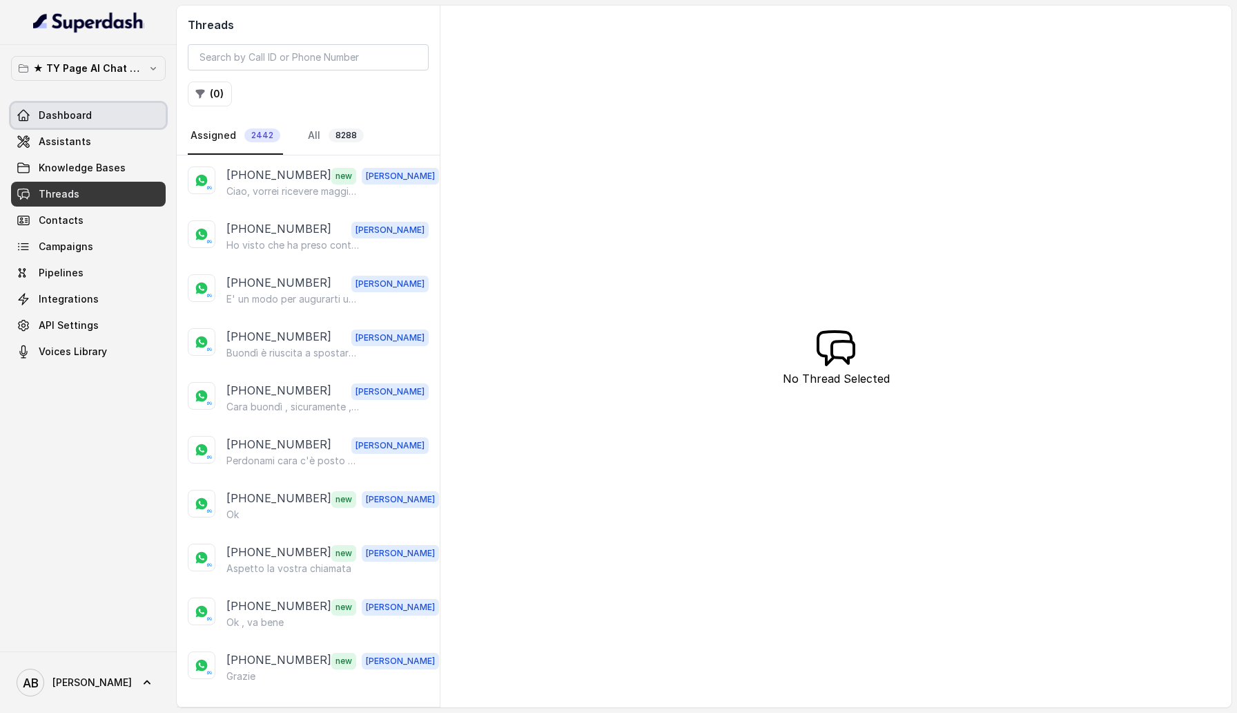
click at [73, 122] on link "Dashboard" at bounding box center [88, 115] width 155 height 25
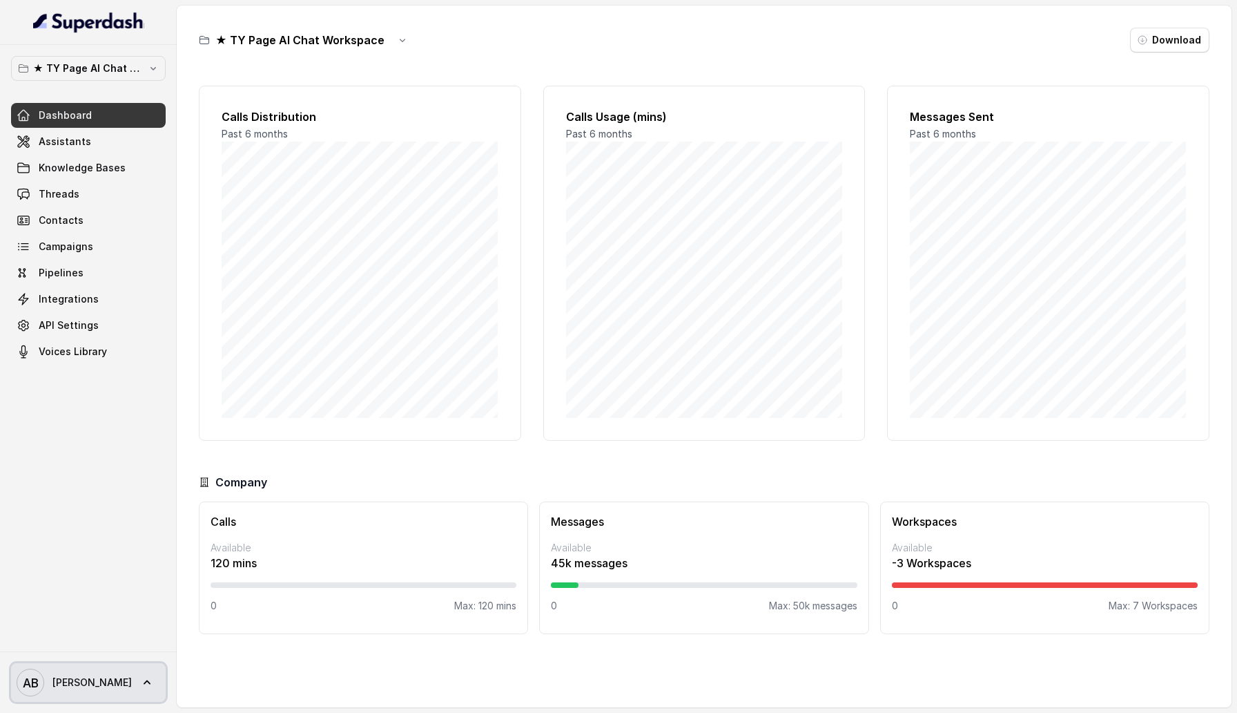
click at [100, 681] on span "[PERSON_NAME]" at bounding box center [91, 682] width 79 height 14
click at [98, 637] on div "Logout" at bounding box center [87, 642] width 117 height 17
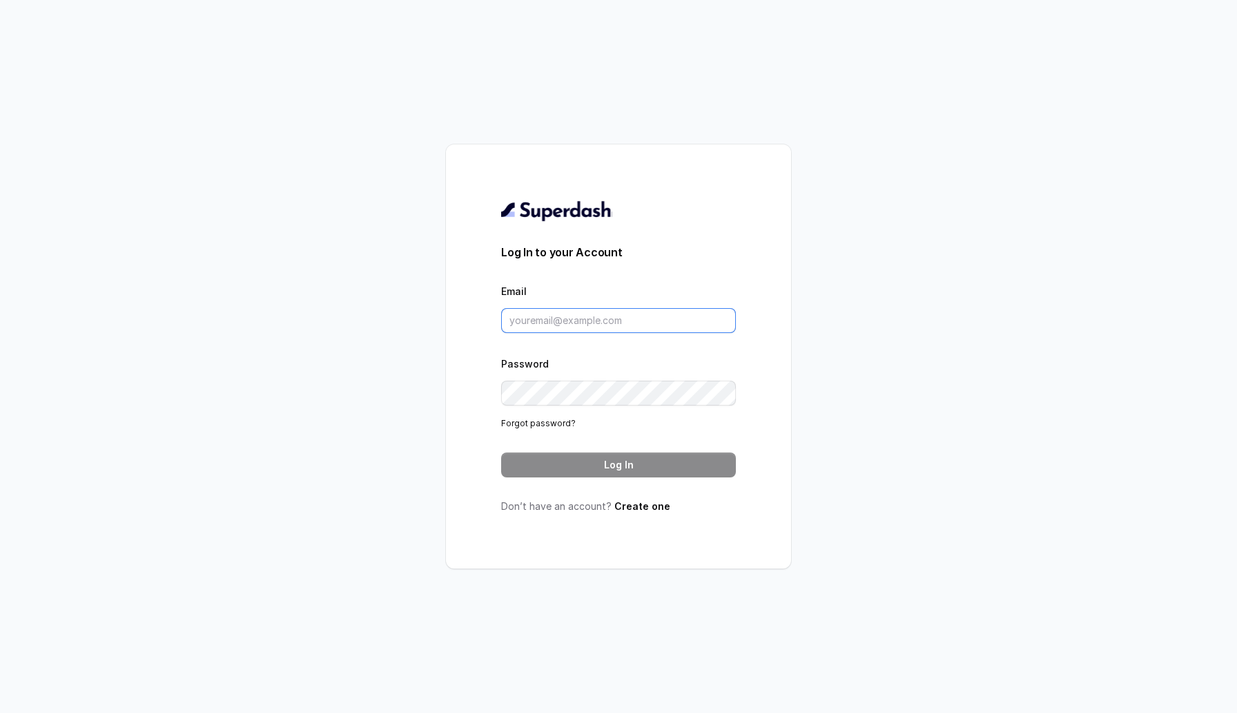
click at [639, 316] on input "Email" at bounding box center [618, 320] width 235 height 25
click at [324, 442] on div "Log In to your Account Email Password Forgot password? Log In Don’t have an acc…" at bounding box center [618, 356] width 1237 height 713
